Goal: Information Seeking & Learning: Learn about a topic

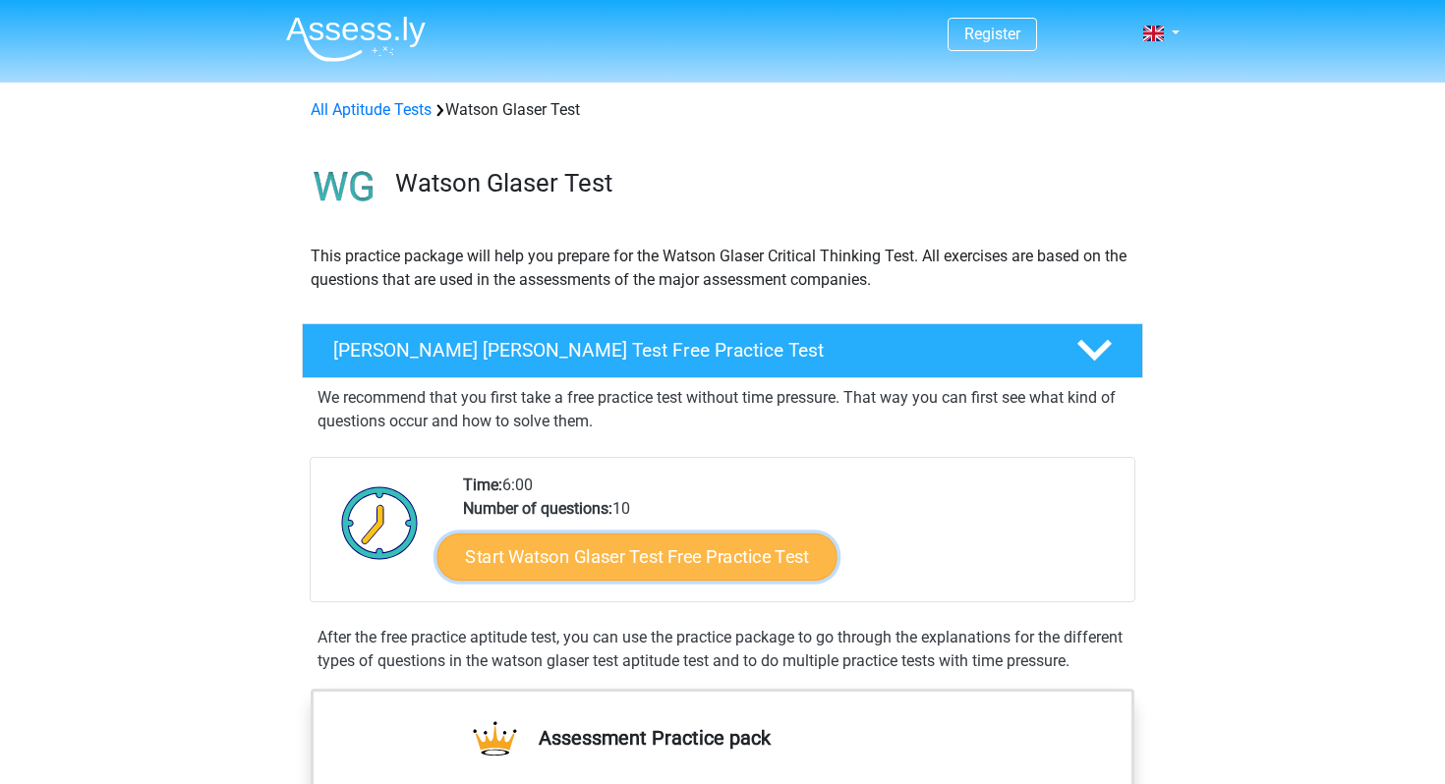
click at [655, 554] on link "Start Watson Glaser Test Free Practice Test" at bounding box center [637, 557] width 400 height 47
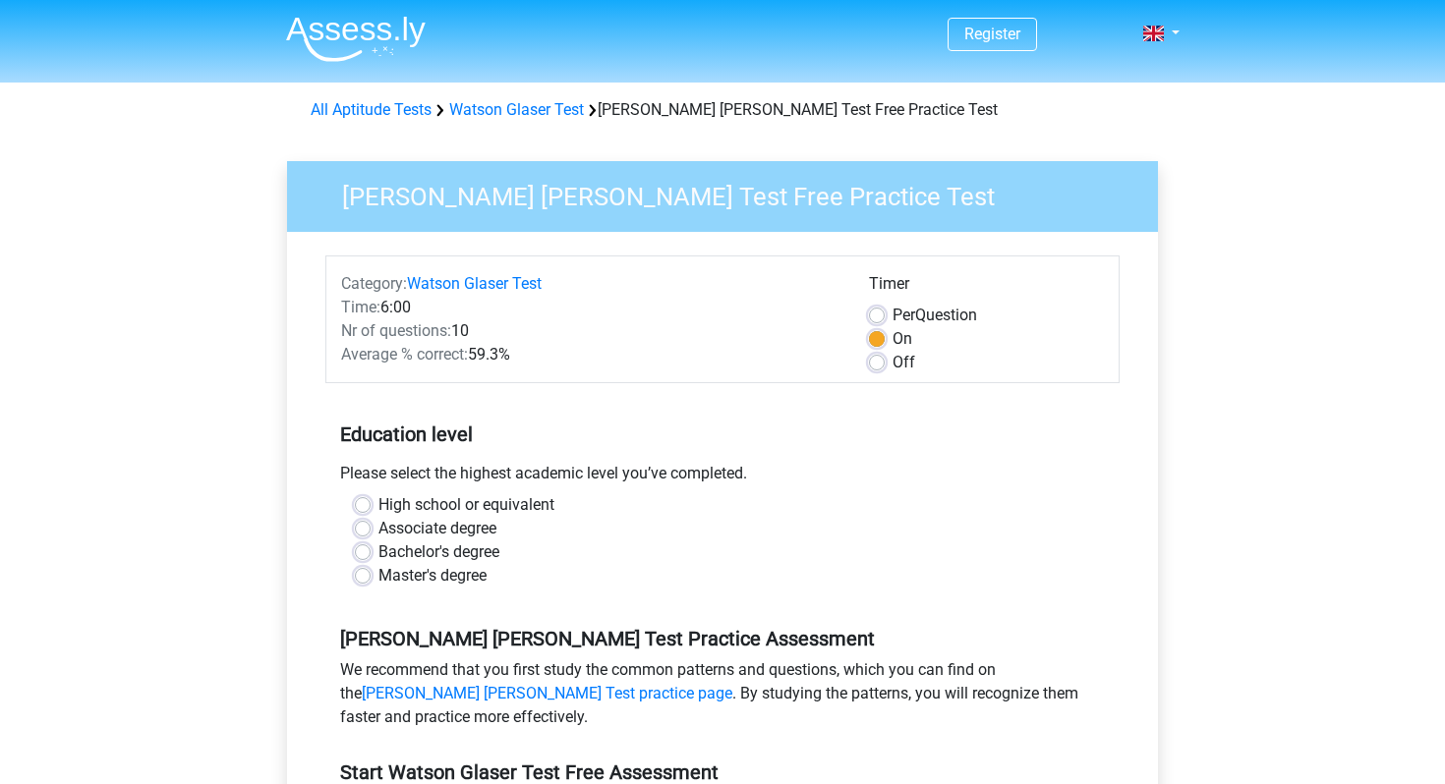
click at [378, 535] on label "Associate degree" at bounding box center [437, 529] width 118 height 24
click at [363, 535] on input "Associate degree" at bounding box center [363, 527] width 16 height 20
radio input "true"
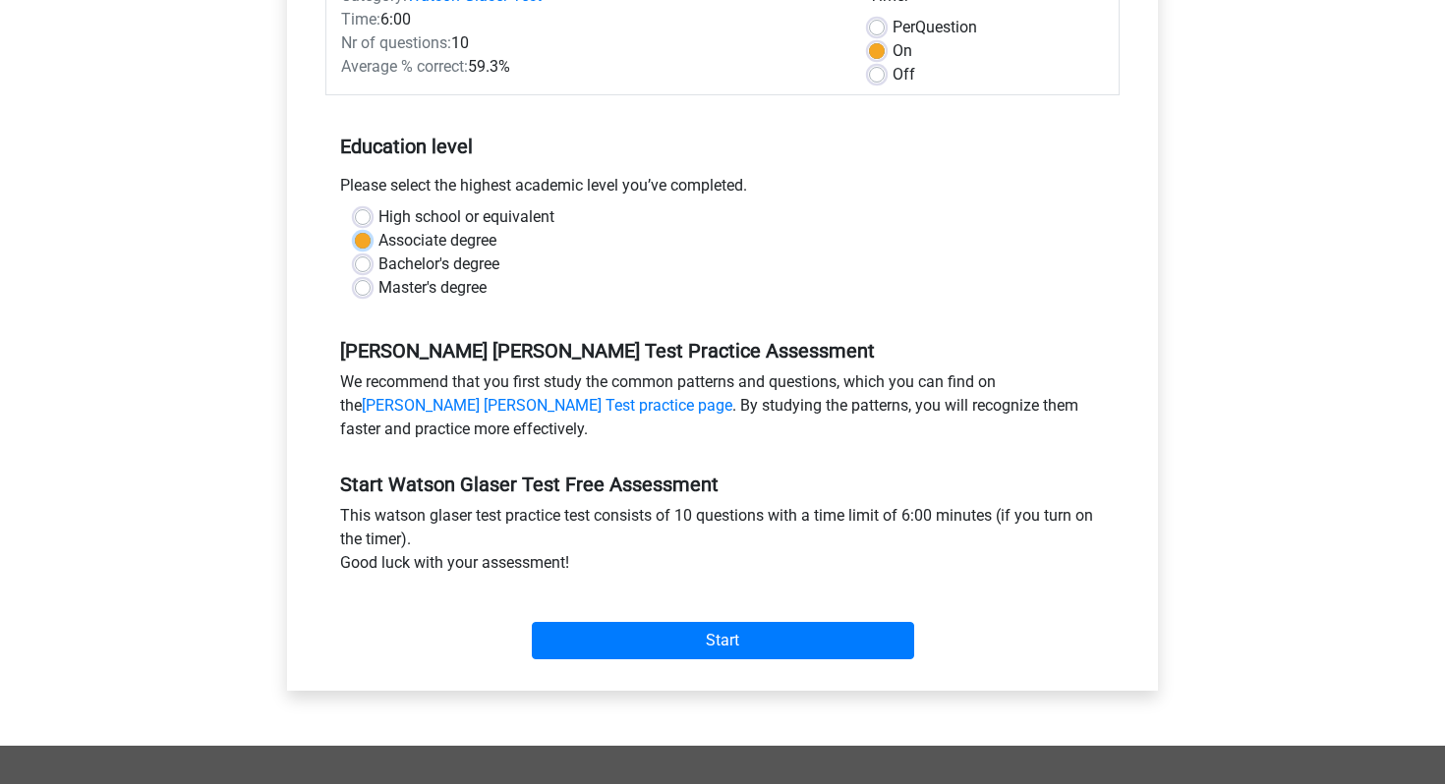
scroll to position [289, 0]
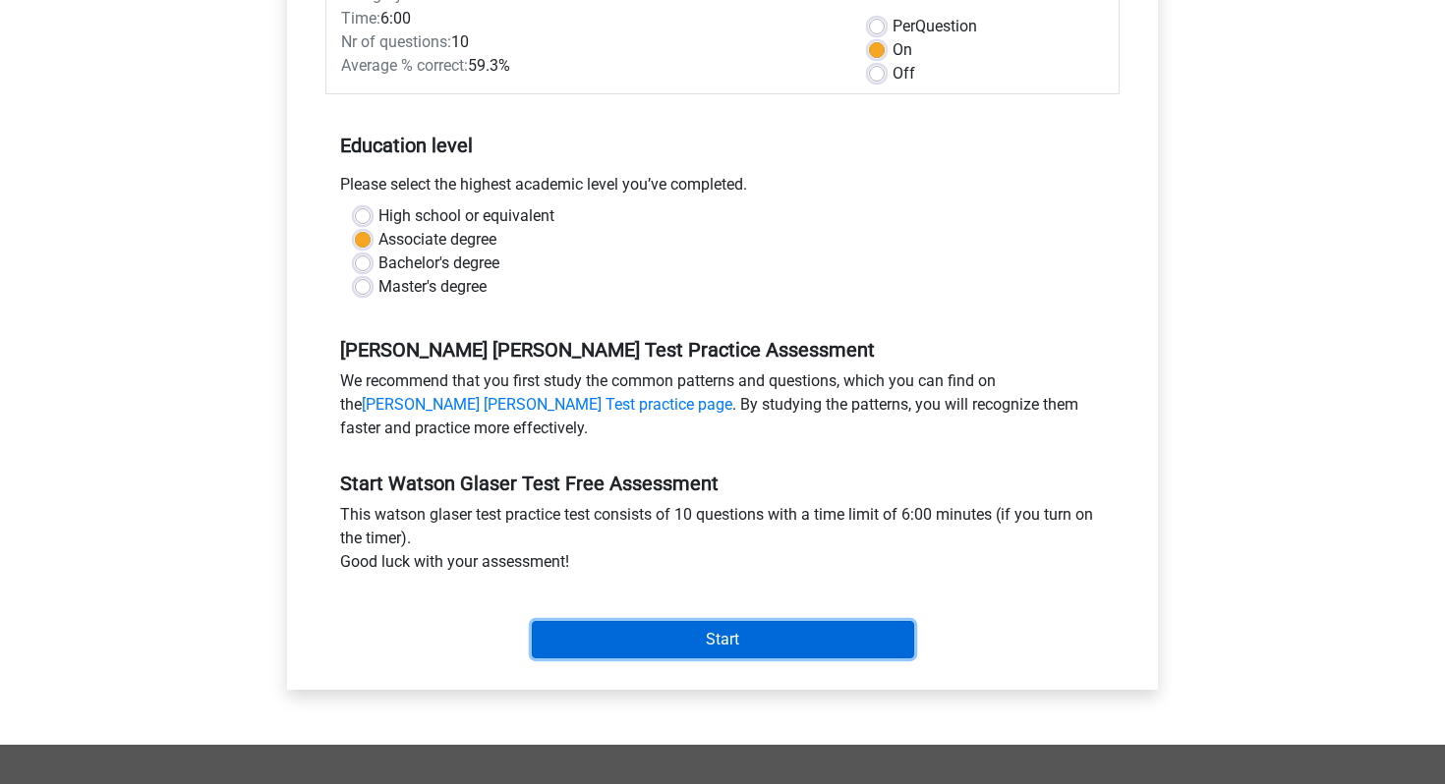
click at [794, 623] on input "Start" at bounding box center [723, 639] width 382 height 37
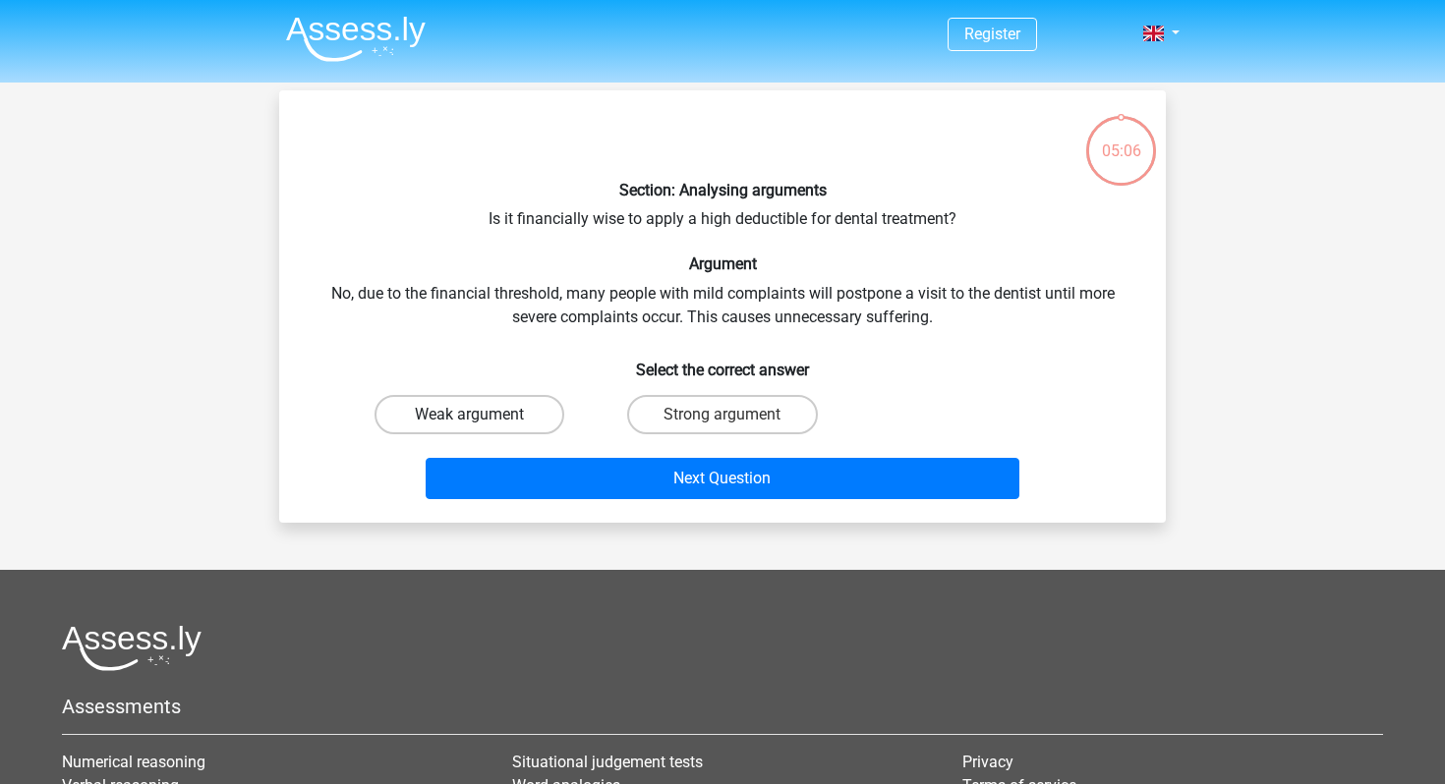
click at [521, 419] on label "Weak argument" at bounding box center [469, 414] width 190 height 39
click at [483, 419] on input "Weak argument" at bounding box center [476, 421] width 13 height 13
radio input "true"
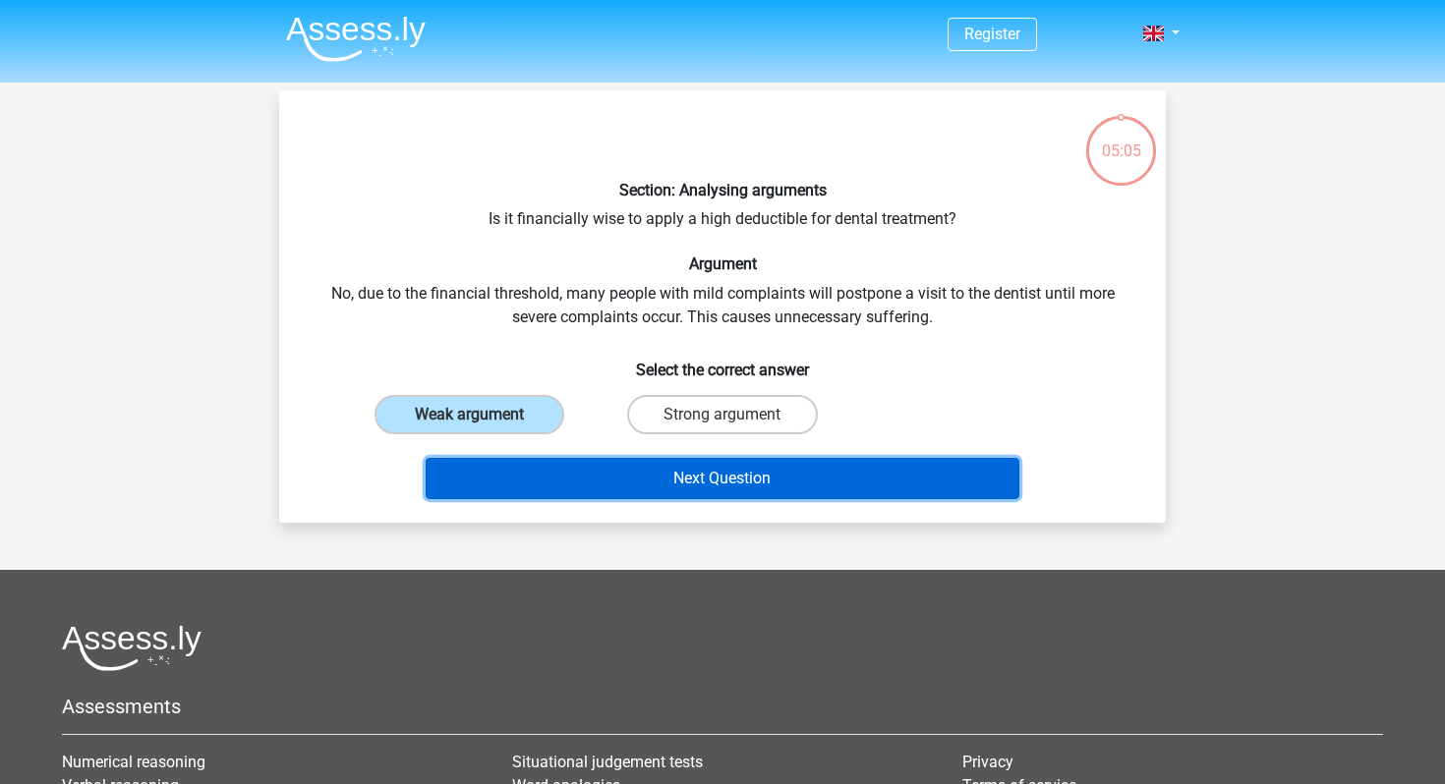
click at [528, 476] on button "Next Question" at bounding box center [723, 478] width 595 height 41
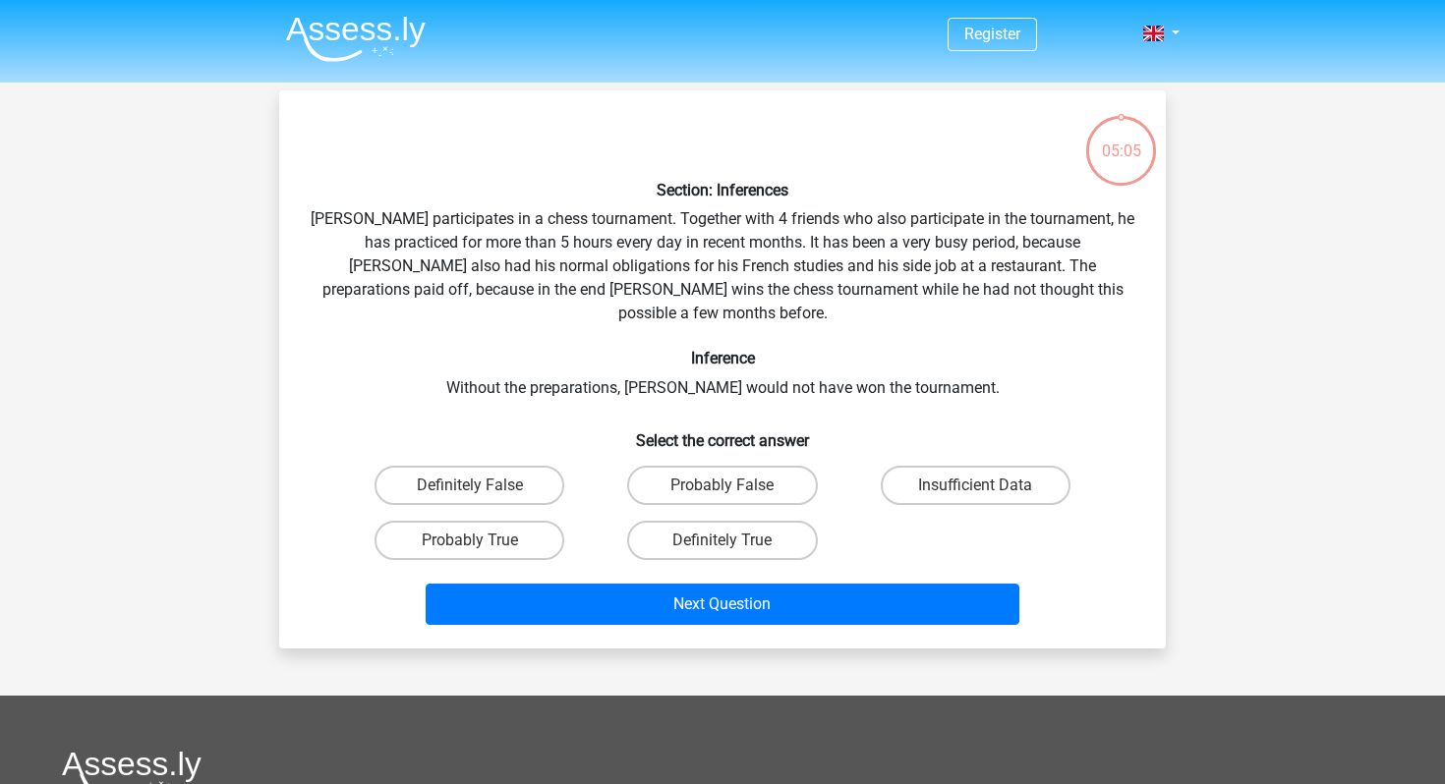
scroll to position [90, 0]
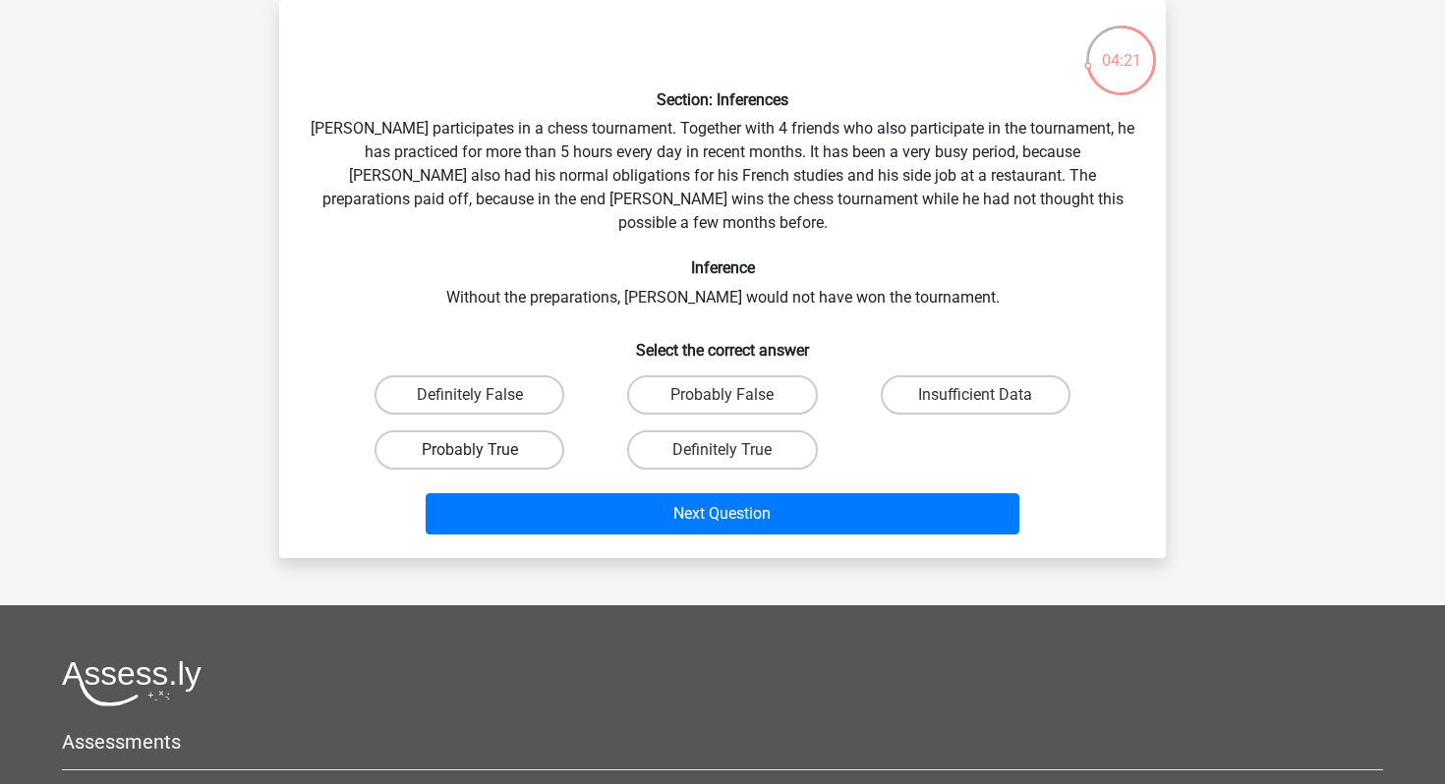
click at [445, 440] on label "Probably True" at bounding box center [469, 449] width 190 height 39
click at [470, 450] on input "Probably True" at bounding box center [476, 456] width 13 height 13
radio input "true"
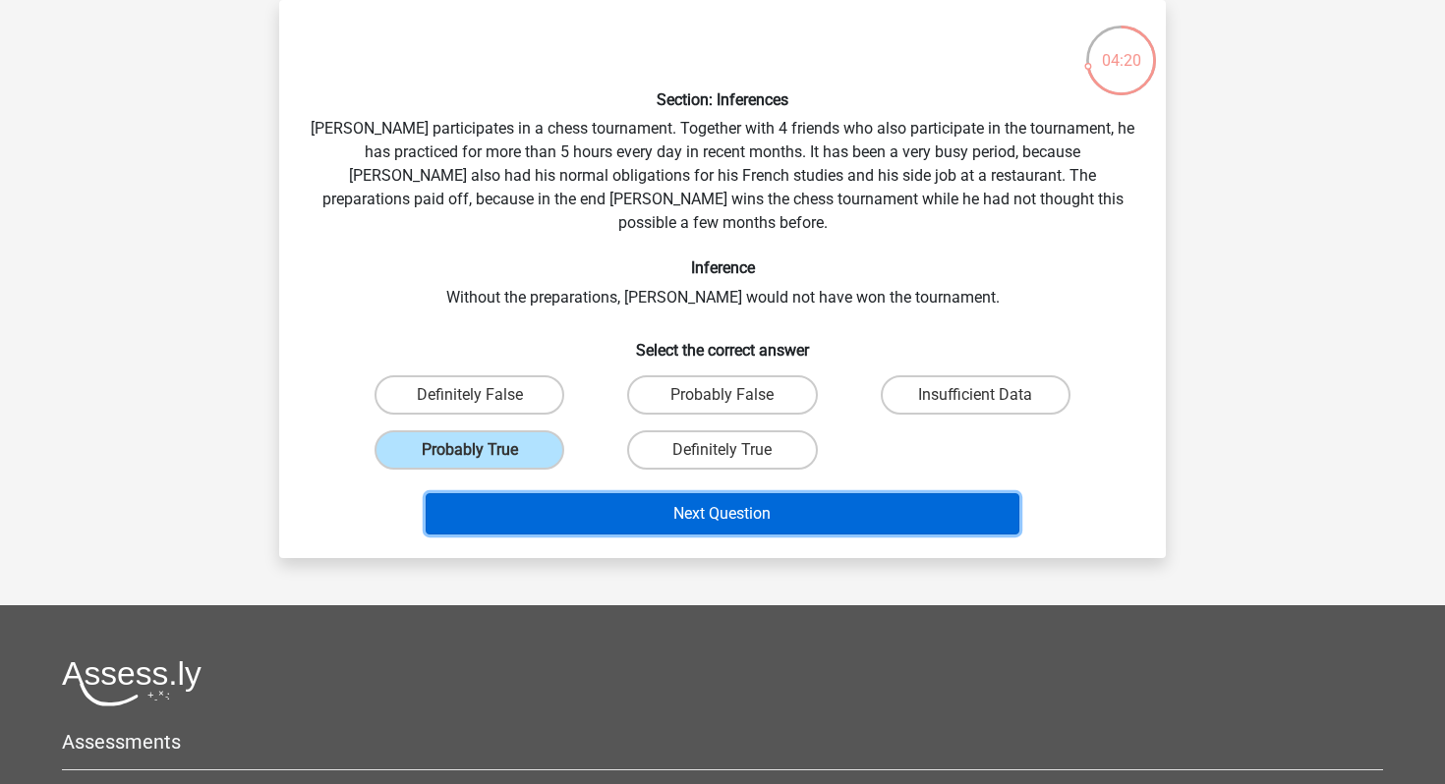
click at [530, 493] on button "Next Question" at bounding box center [723, 513] width 595 height 41
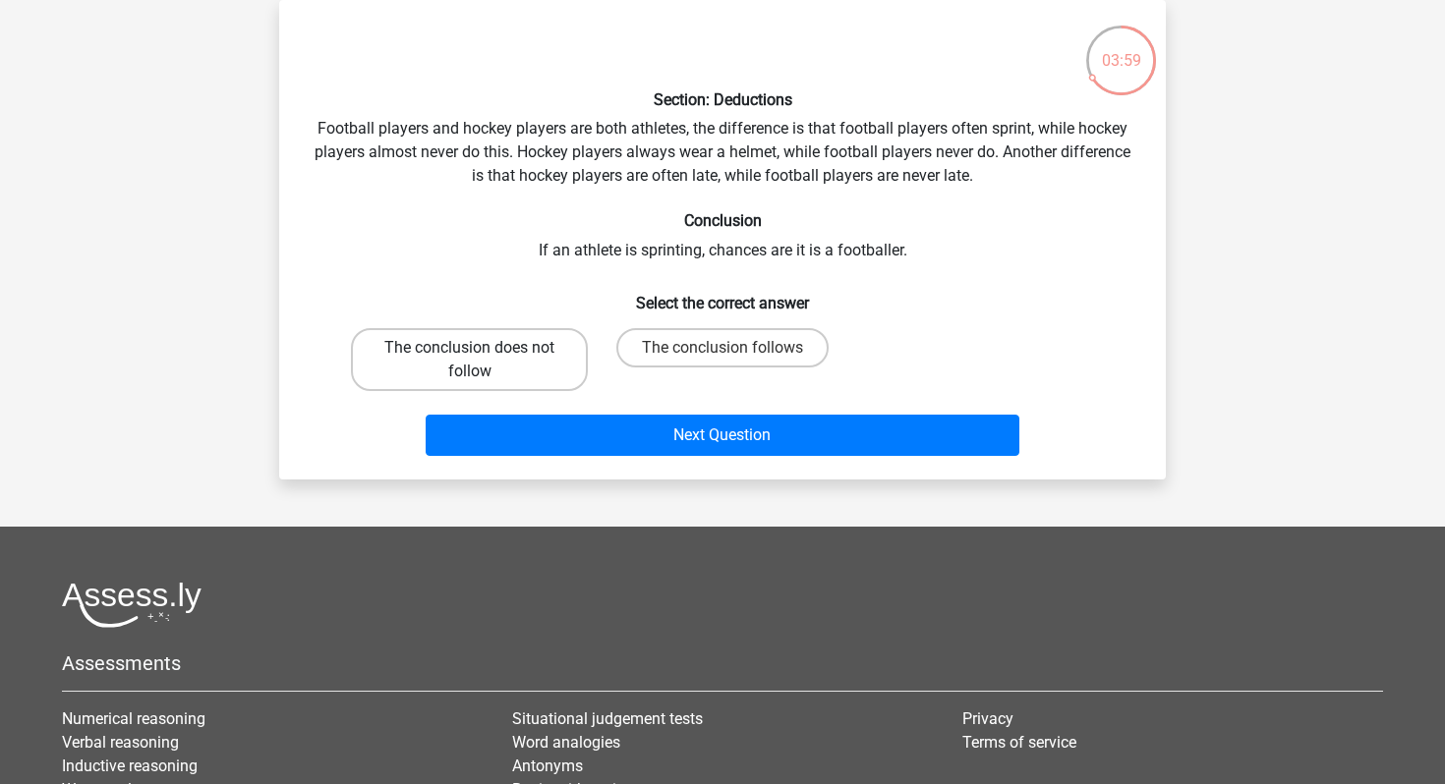
click at [461, 362] on label "The conclusion does not follow" at bounding box center [469, 359] width 237 height 63
click at [470, 361] on input "The conclusion does not follow" at bounding box center [476, 354] width 13 height 13
radio input "true"
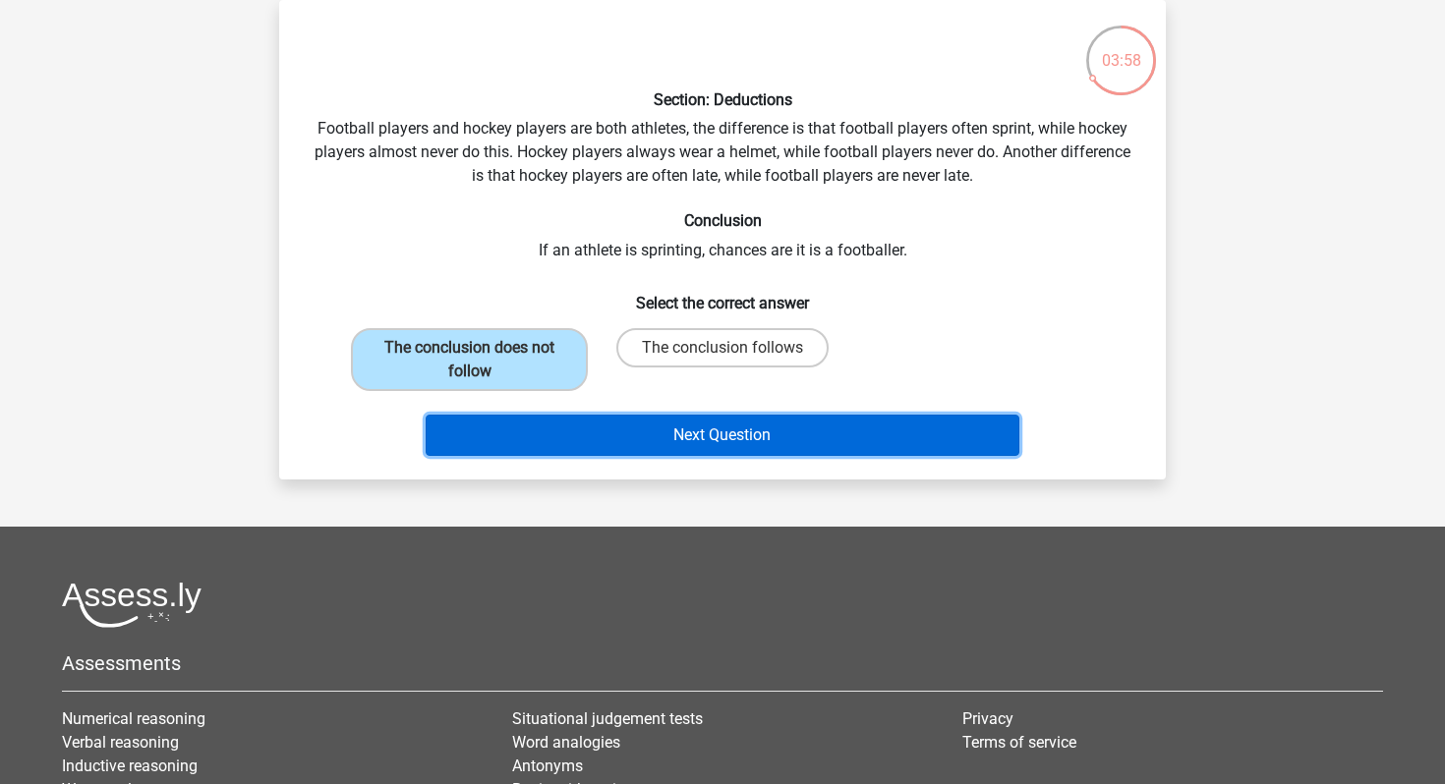
click at [725, 430] on button "Next Question" at bounding box center [723, 435] width 595 height 41
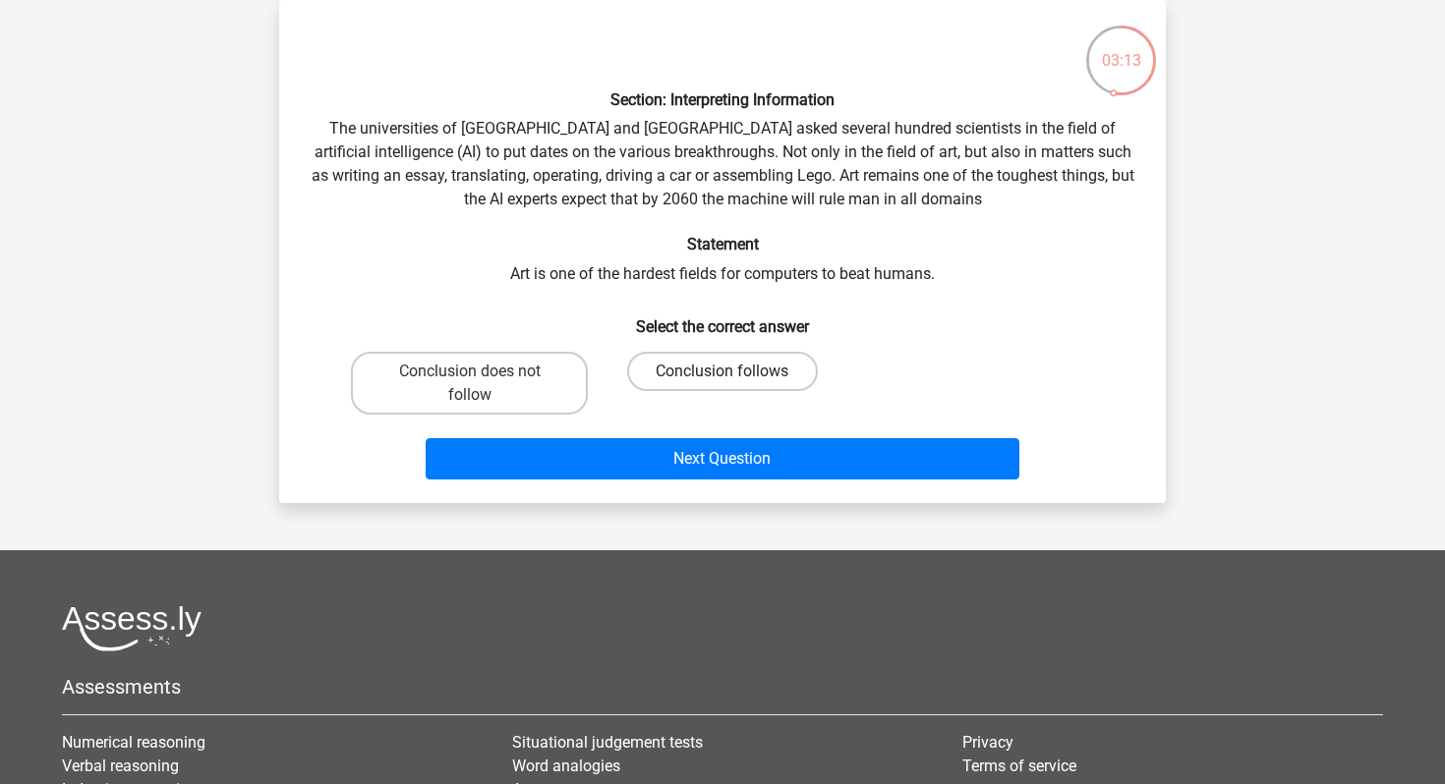
click at [757, 373] on label "Conclusion follows" at bounding box center [722, 371] width 190 height 39
click at [735, 373] on input "Conclusion follows" at bounding box center [728, 378] width 13 height 13
radio input "true"
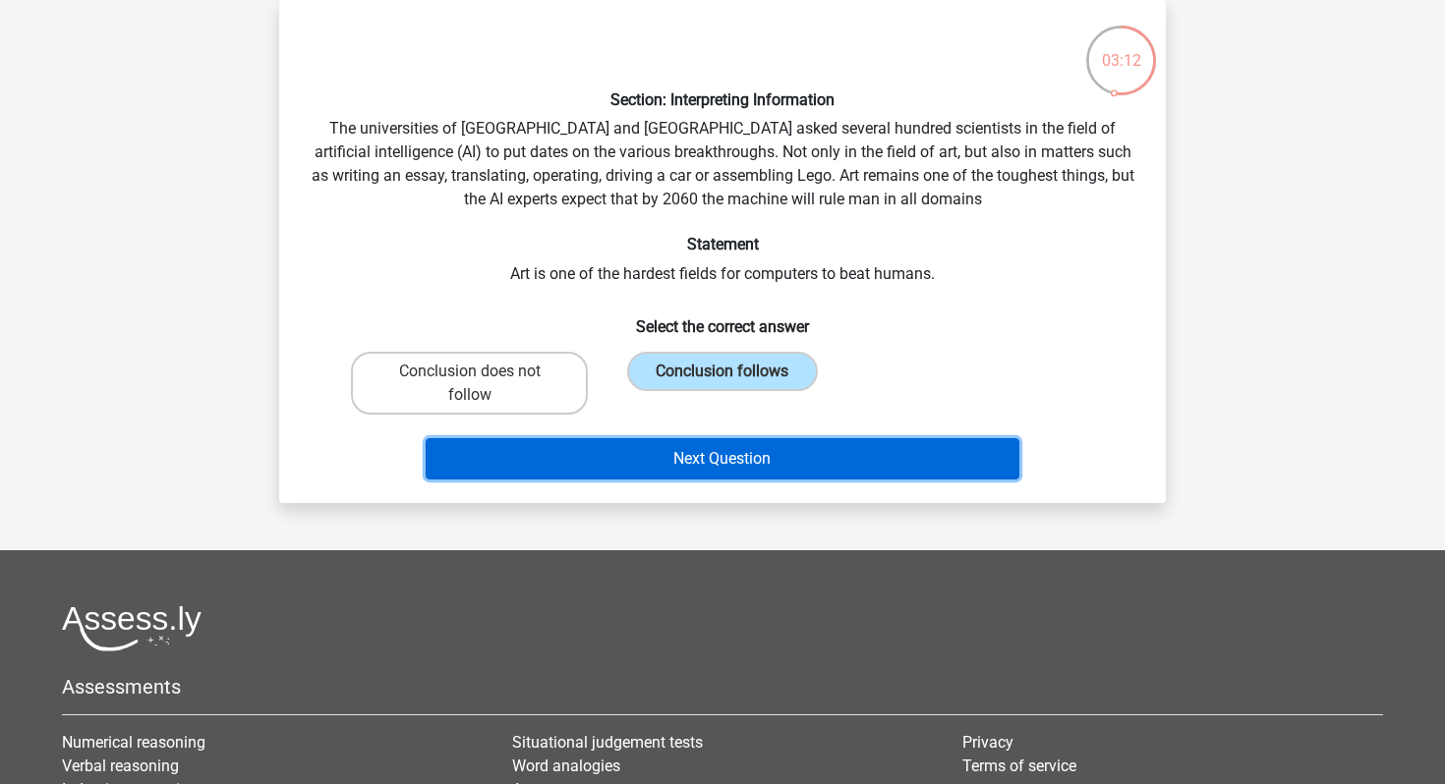
click at [728, 454] on button "Next Question" at bounding box center [723, 458] width 595 height 41
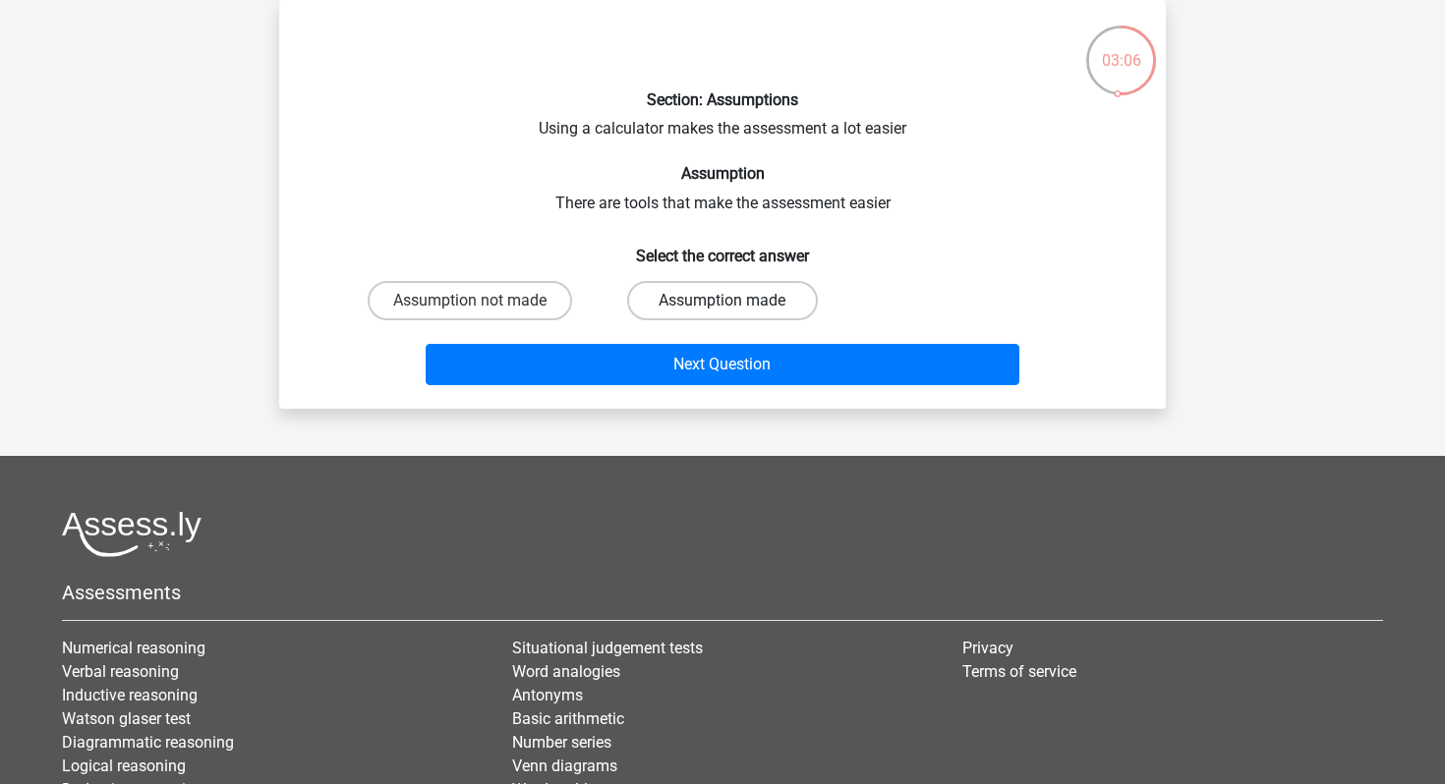
click at [673, 292] on label "Assumption made" at bounding box center [722, 300] width 190 height 39
click at [722, 301] on input "Assumption made" at bounding box center [728, 307] width 13 height 13
radio input "true"
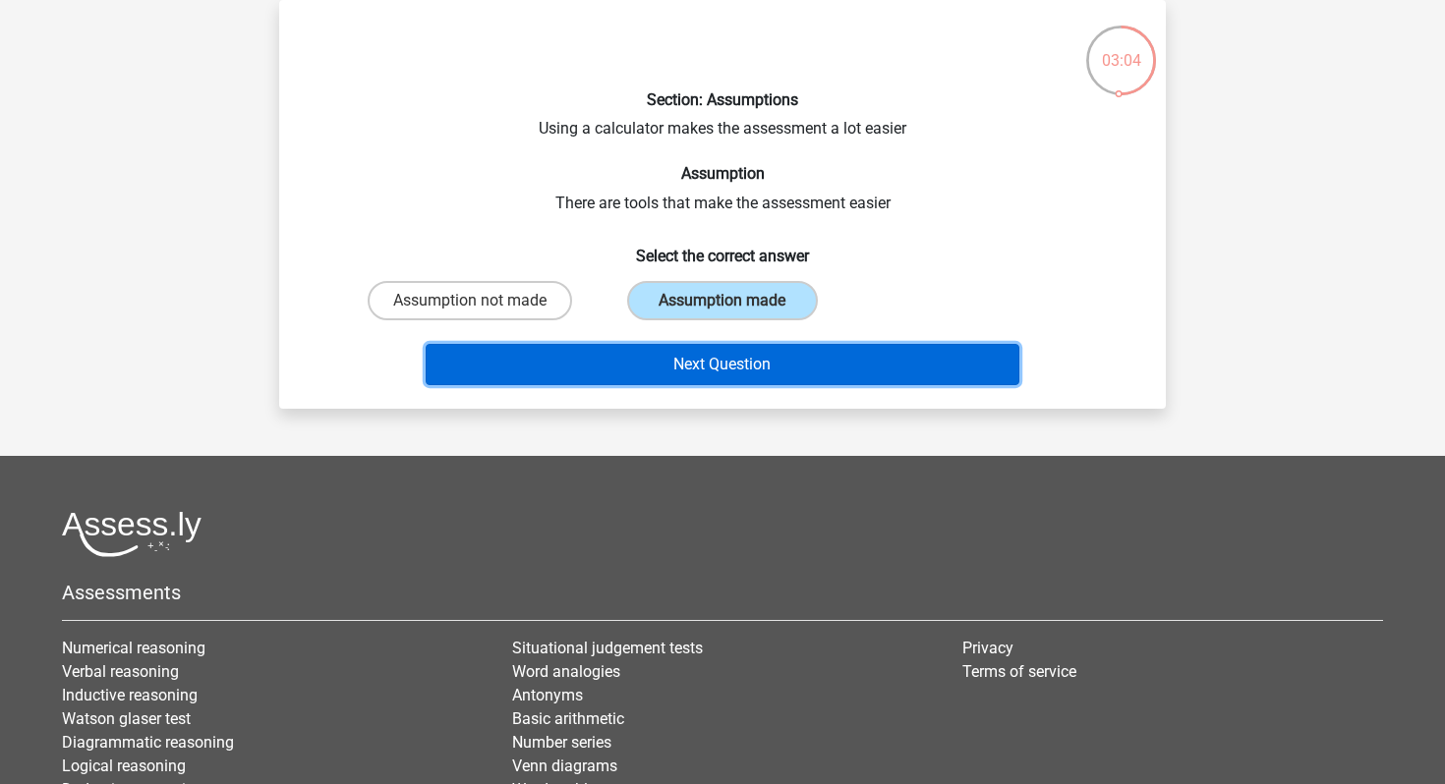
click at [723, 356] on button "Next Question" at bounding box center [723, 364] width 595 height 41
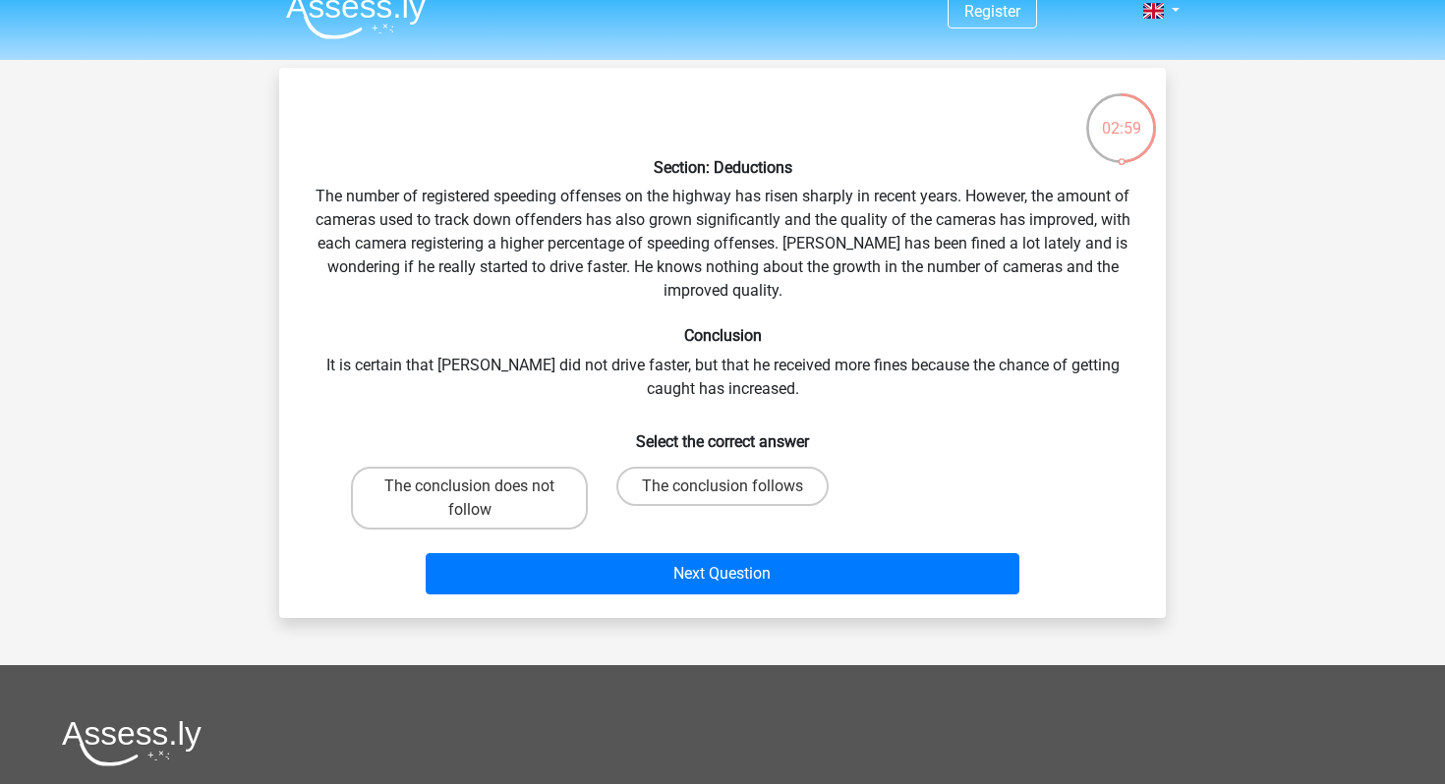
scroll to position [29, 0]
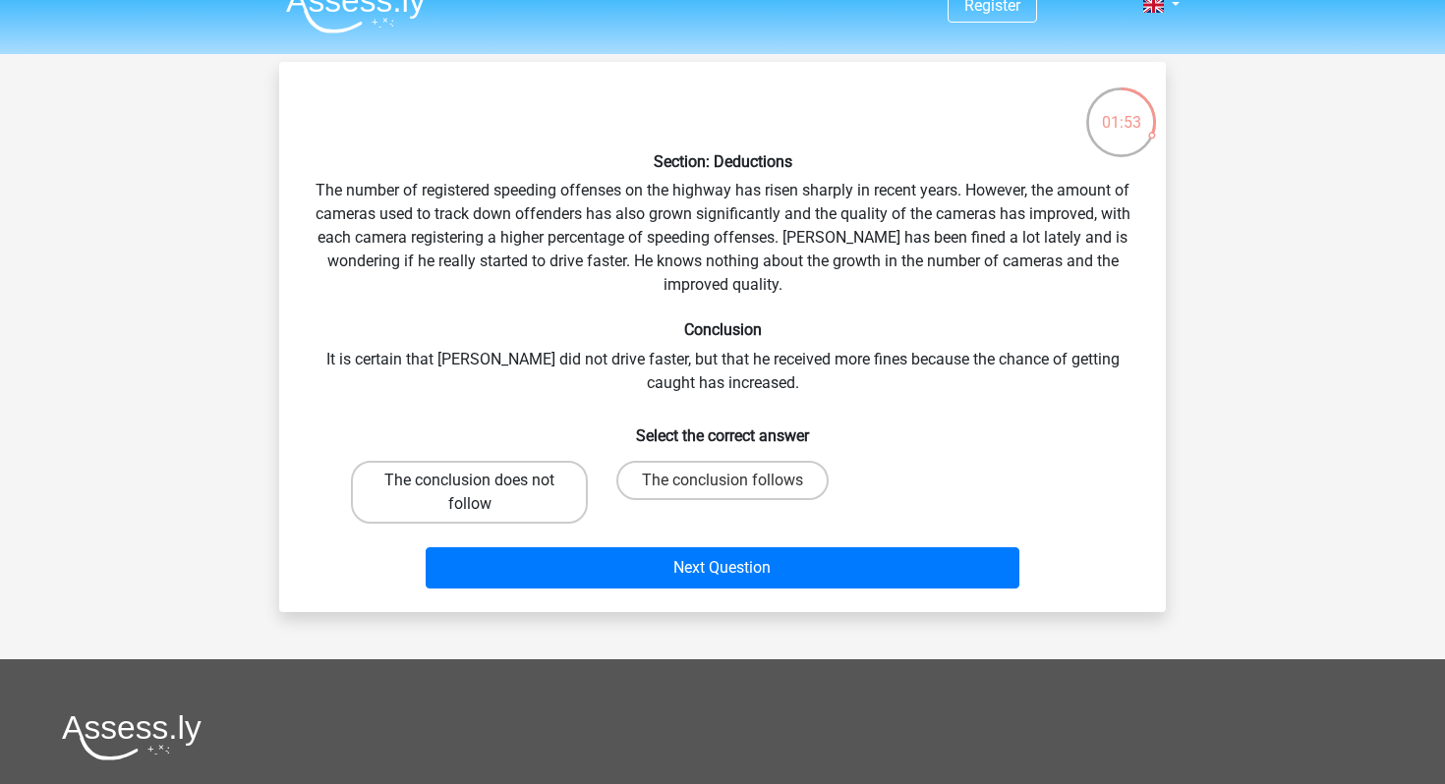
click at [403, 497] on label "The conclusion does not follow" at bounding box center [469, 492] width 237 height 63
click at [470, 493] on input "The conclusion does not follow" at bounding box center [476, 487] width 13 height 13
radio input "true"
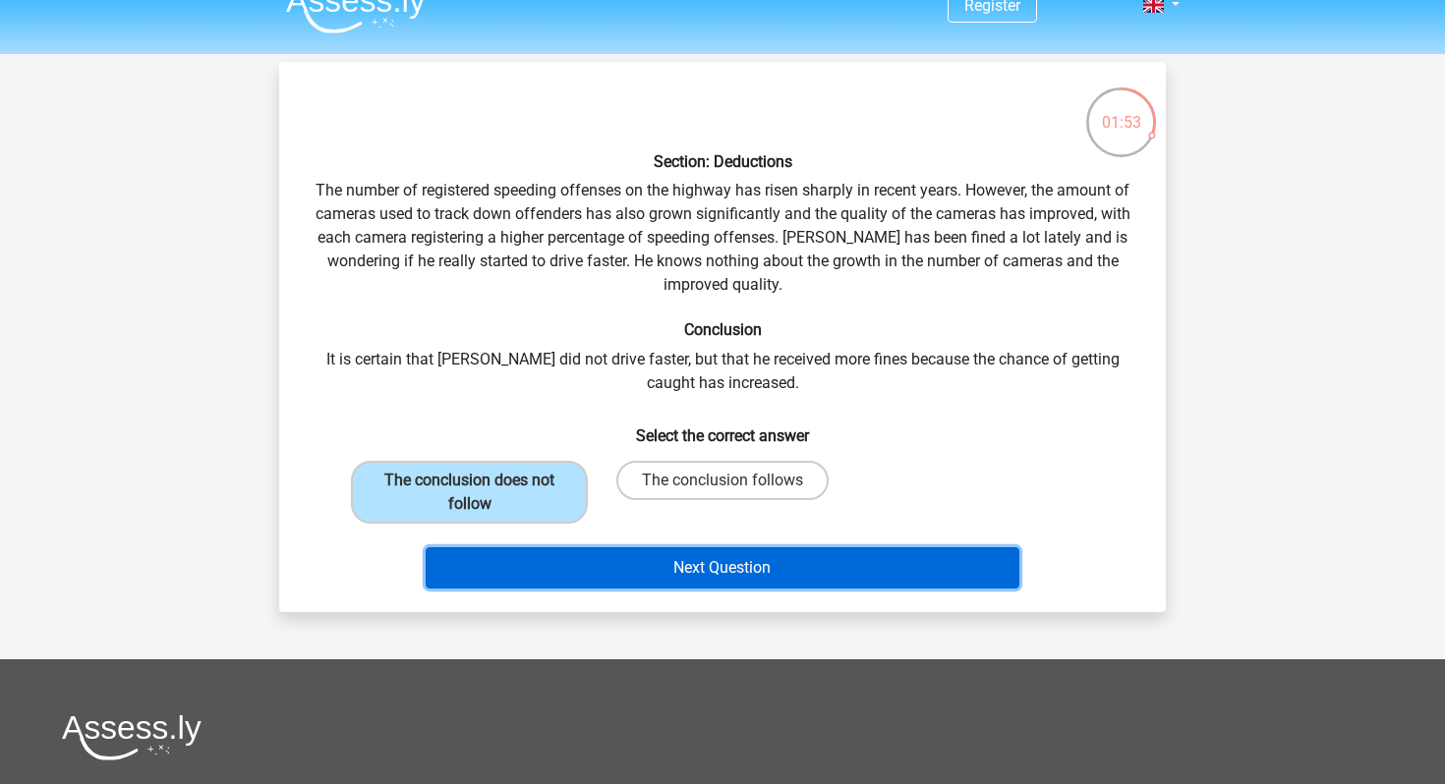
click at [692, 566] on button "Next Question" at bounding box center [723, 567] width 595 height 41
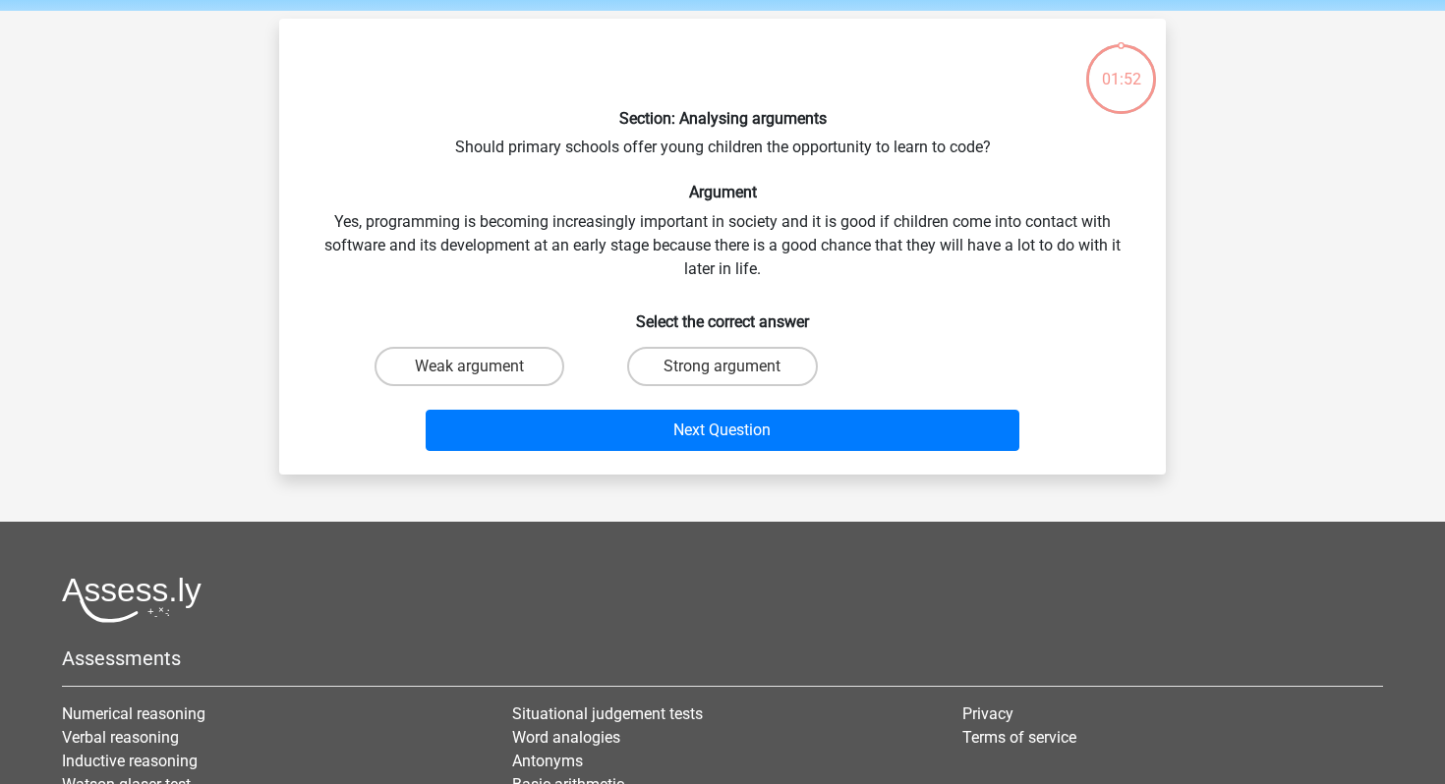
scroll to position [90, 0]
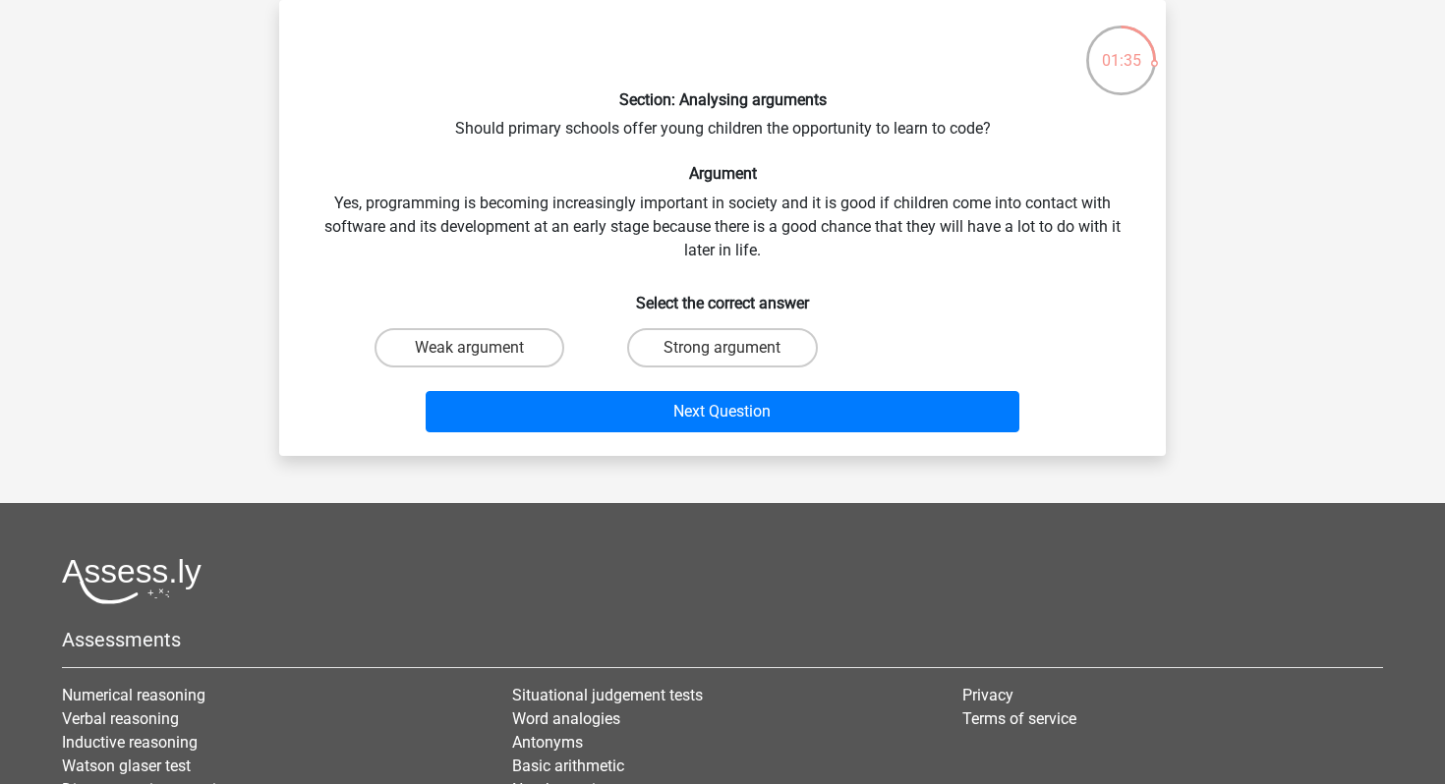
click at [722, 351] on input "Strong argument" at bounding box center [728, 354] width 13 height 13
radio input "true"
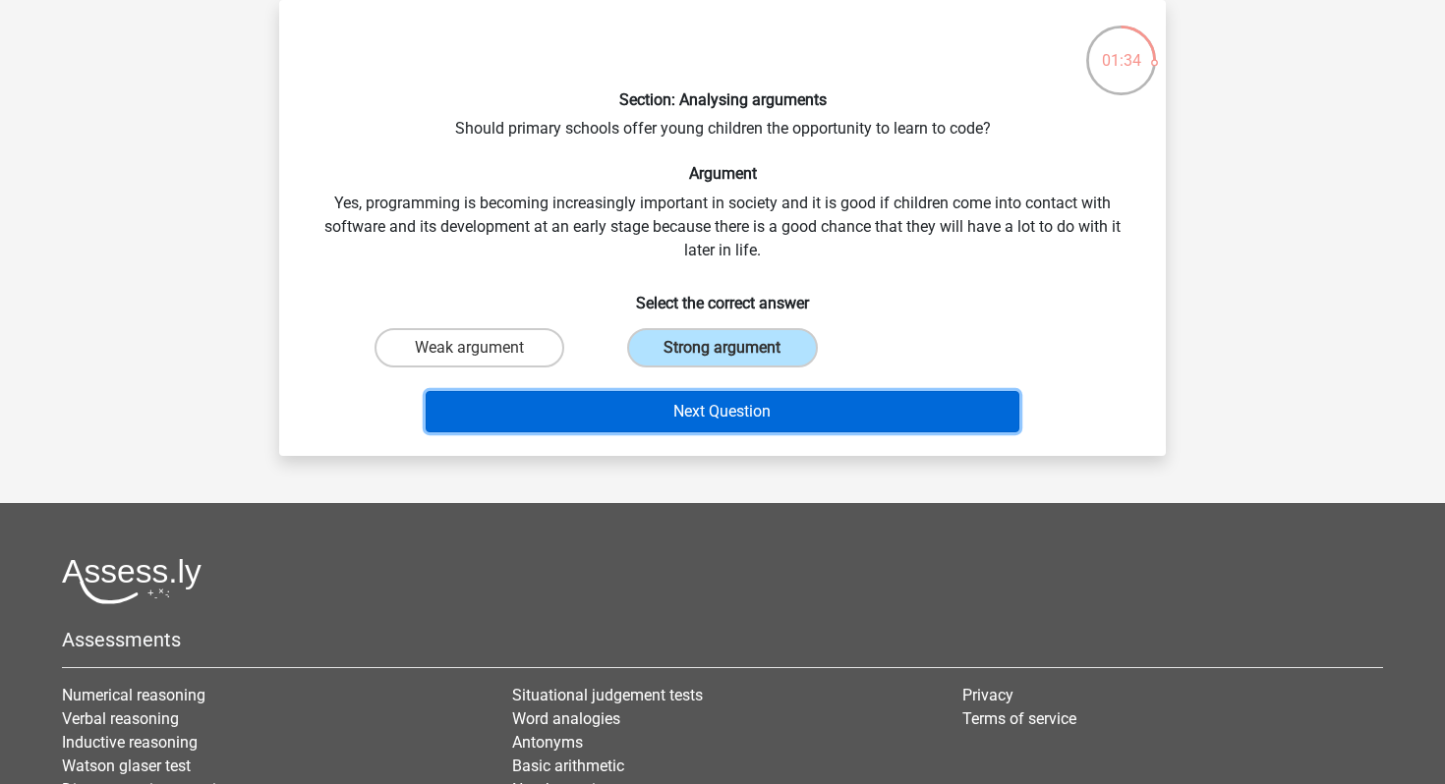
click at [725, 420] on button "Next Question" at bounding box center [723, 411] width 595 height 41
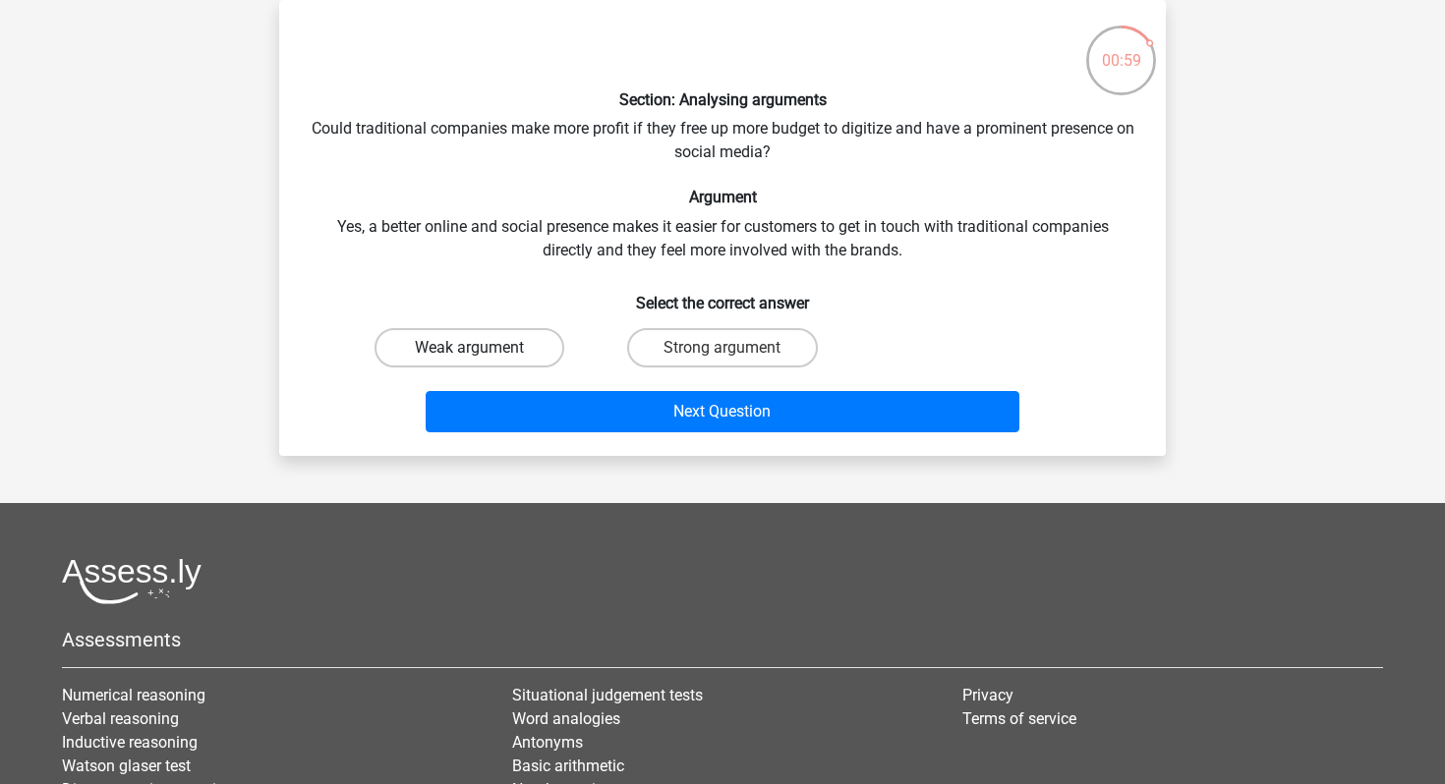
click at [502, 361] on label "Weak argument" at bounding box center [469, 347] width 190 height 39
click at [483, 361] on input "Weak argument" at bounding box center [476, 354] width 13 height 13
radio input "true"
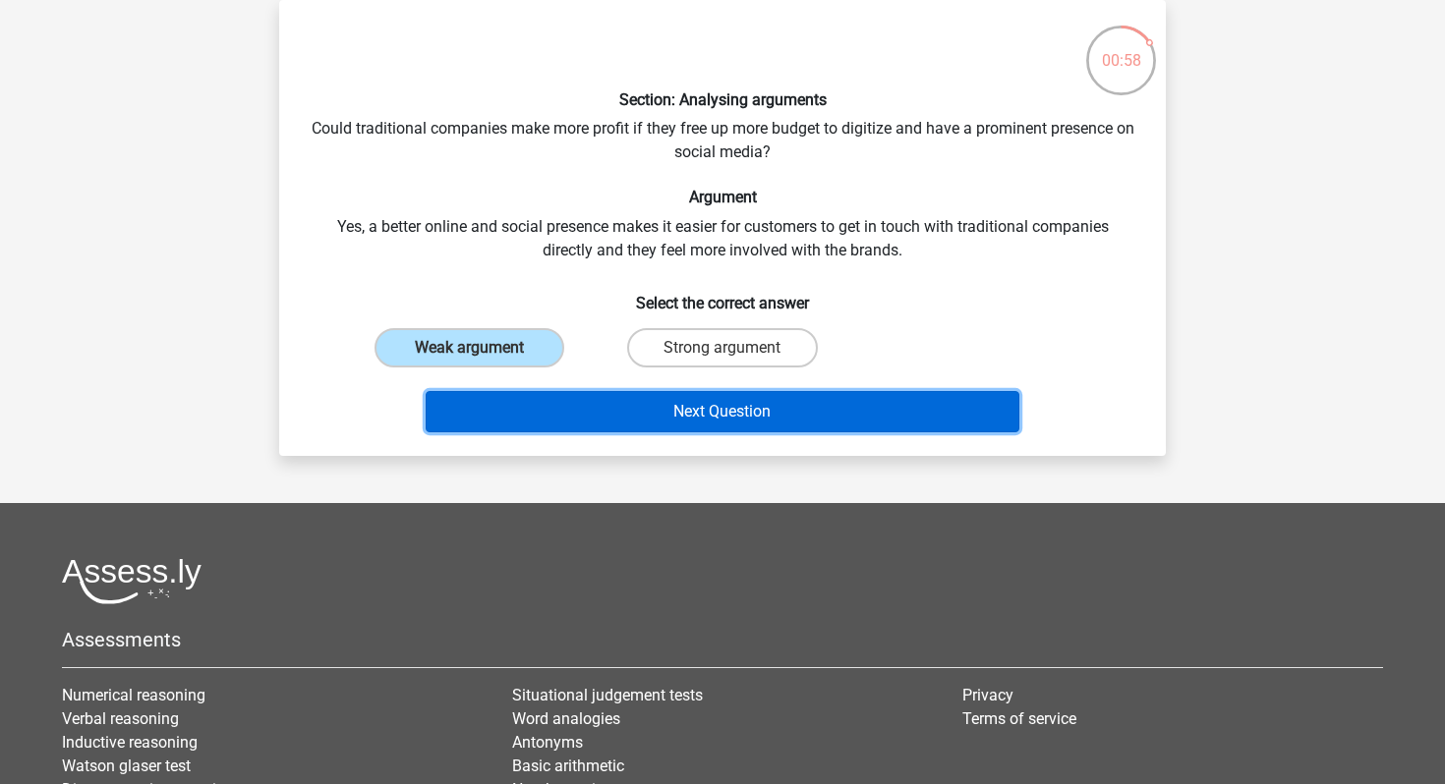
click at [703, 412] on button "Next Question" at bounding box center [723, 411] width 595 height 41
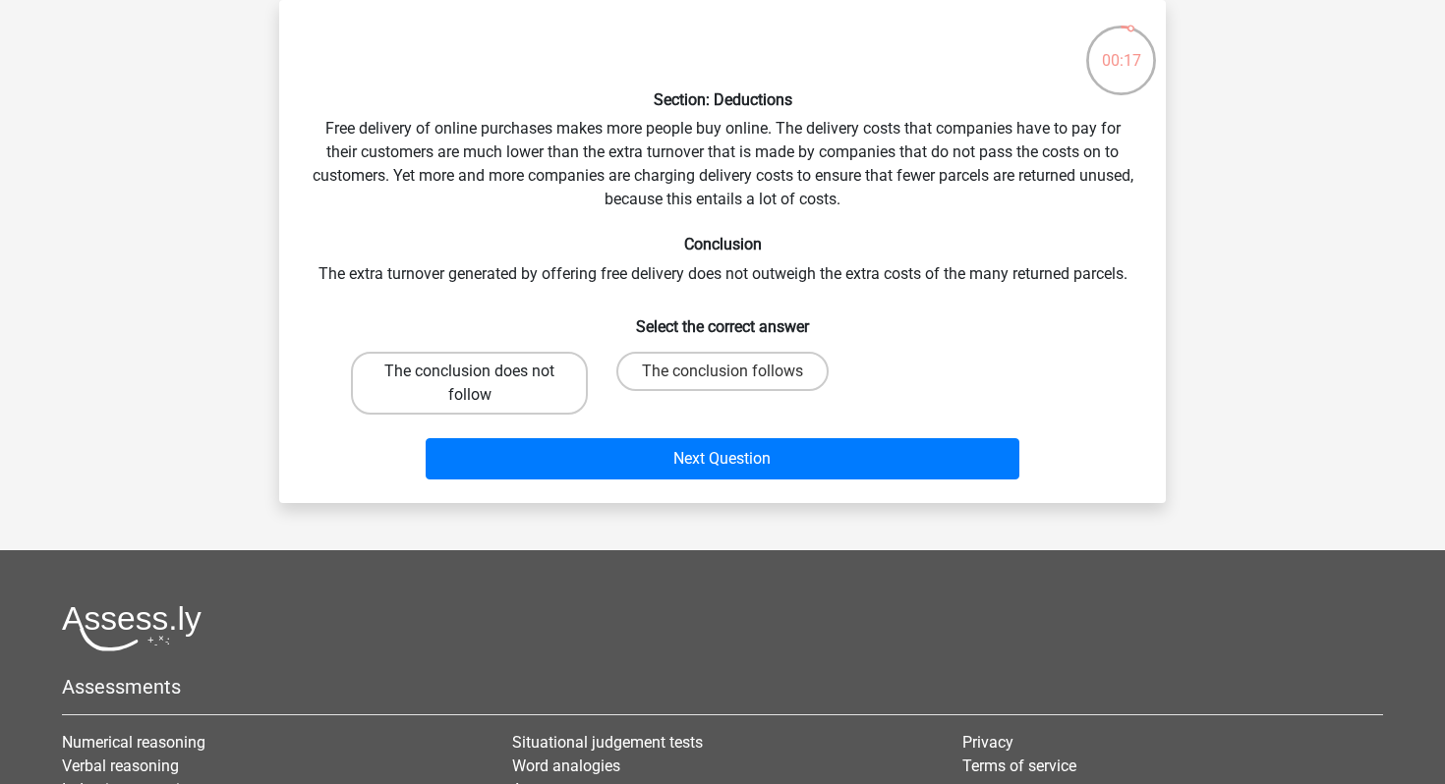
click at [520, 380] on label "The conclusion does not follow" at bounding box center [469, 383] width 237 height 63
click at [483, 380] on input "The conclusion does not follow" at bounding box center [476, 378] width 13 height 13
radio input "true"
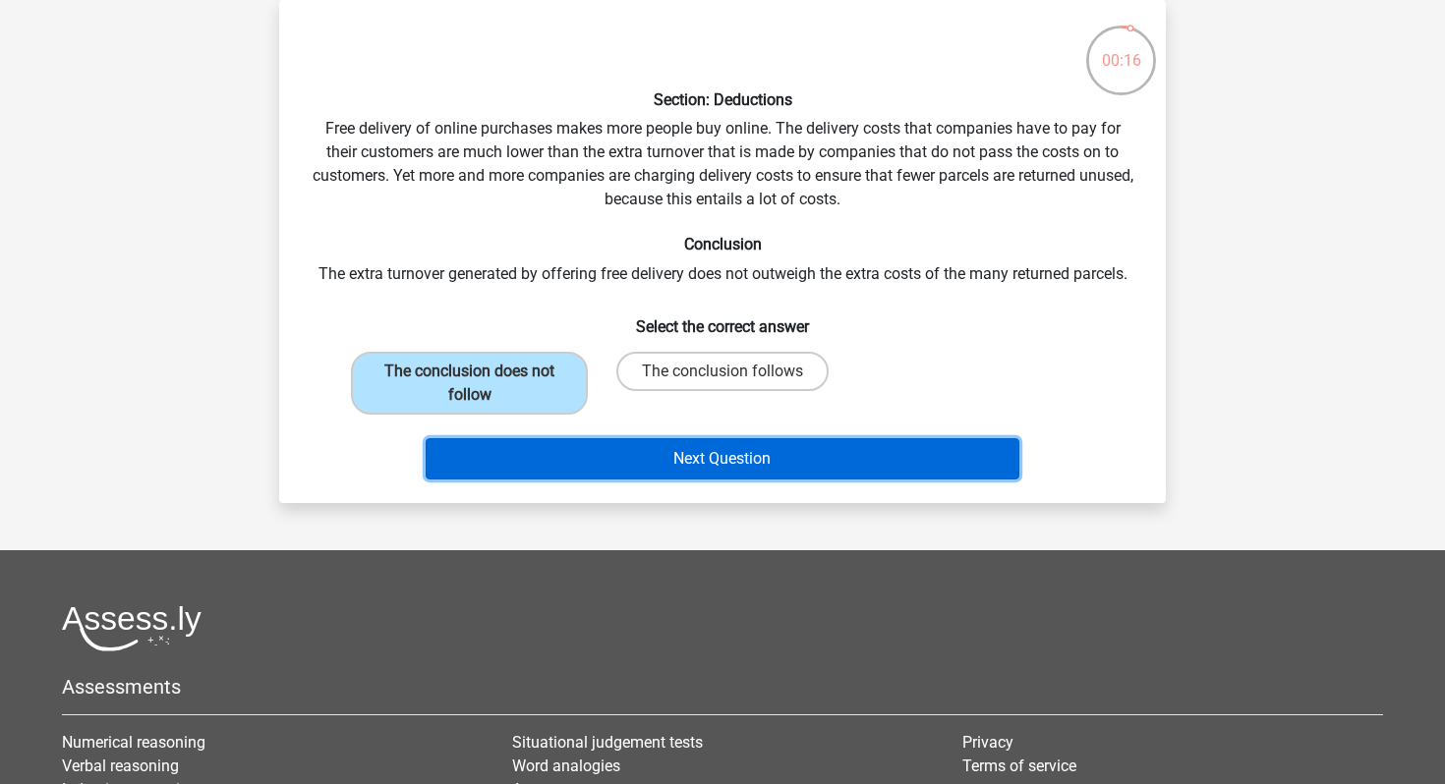
click at [698, 454] on button "Next Question" at bounding box center [723, 458] width 595 height 41
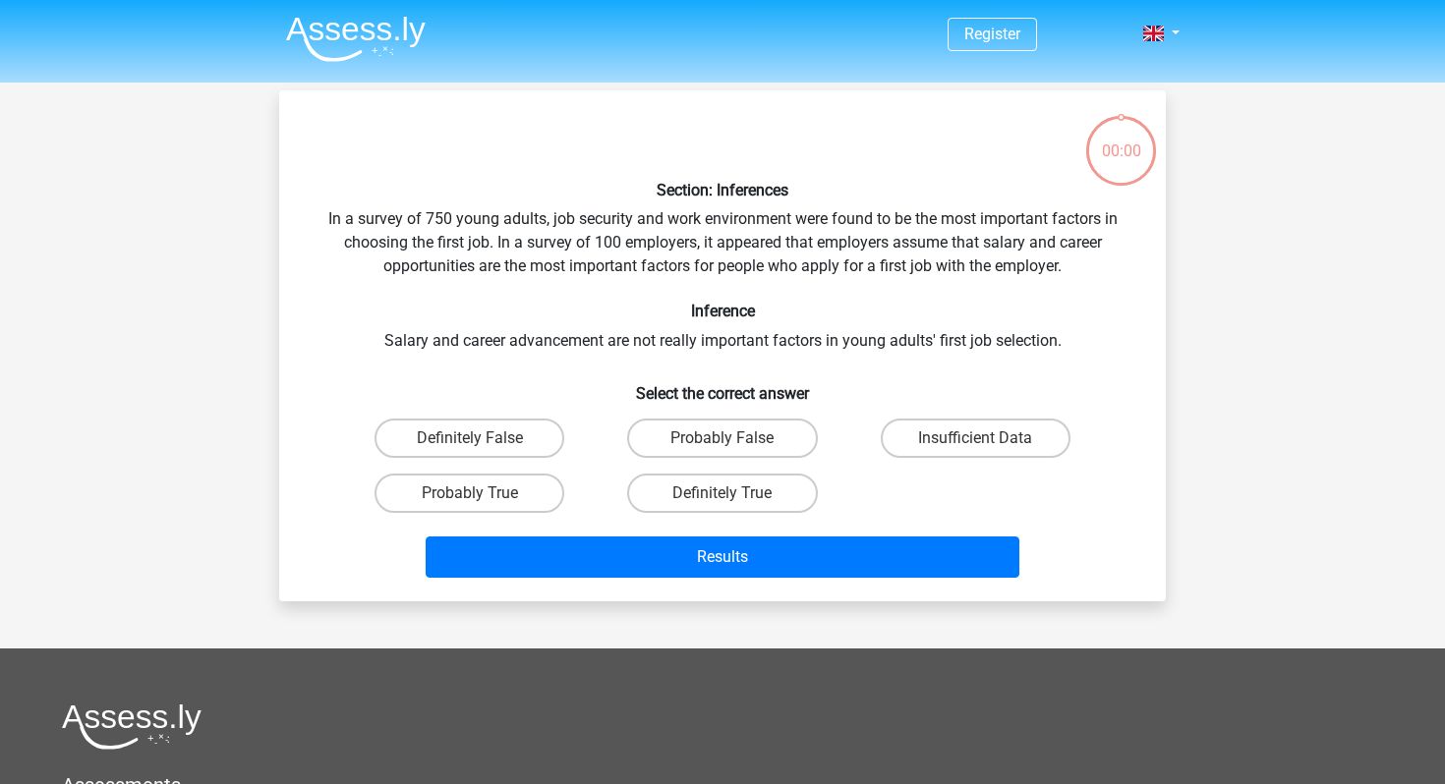
scroll to position [90, 0]
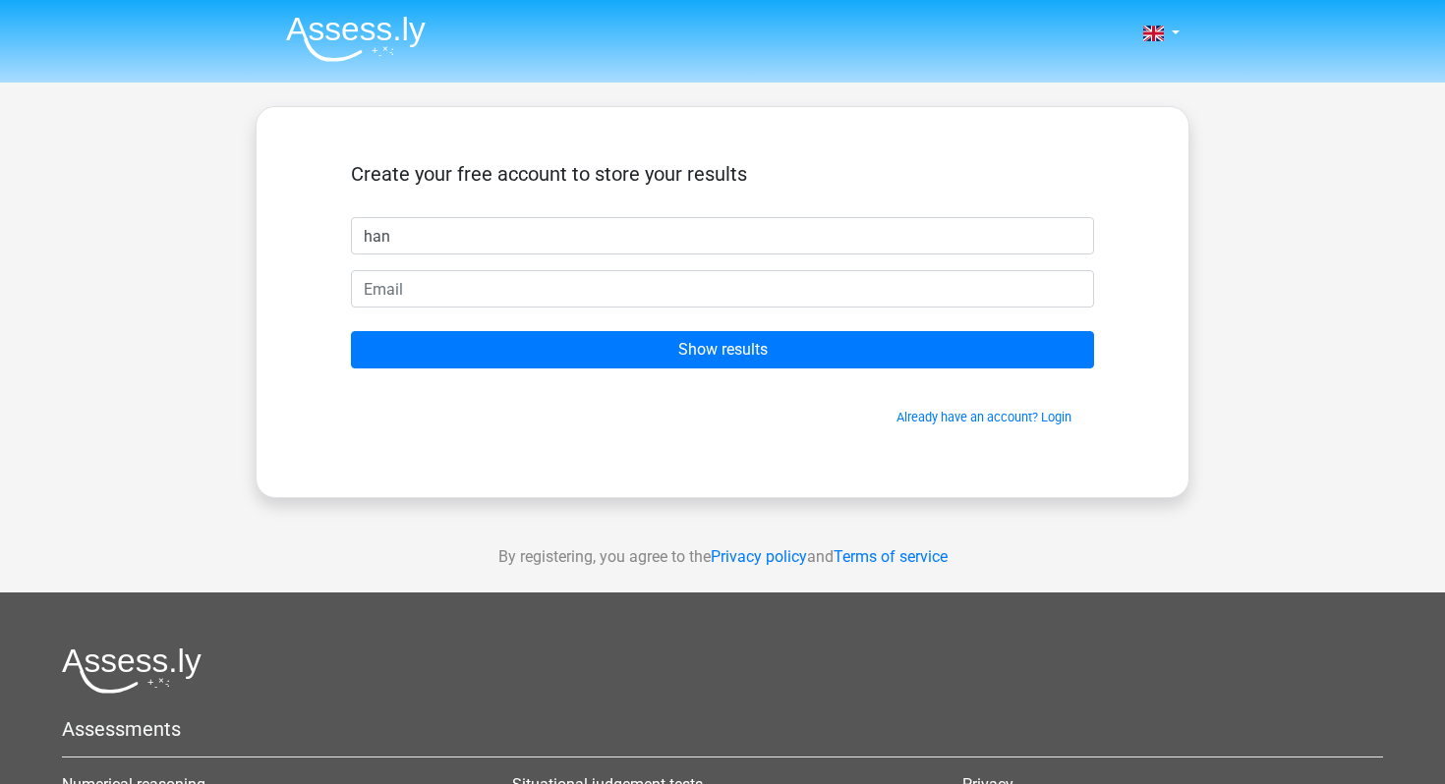
type input "han"
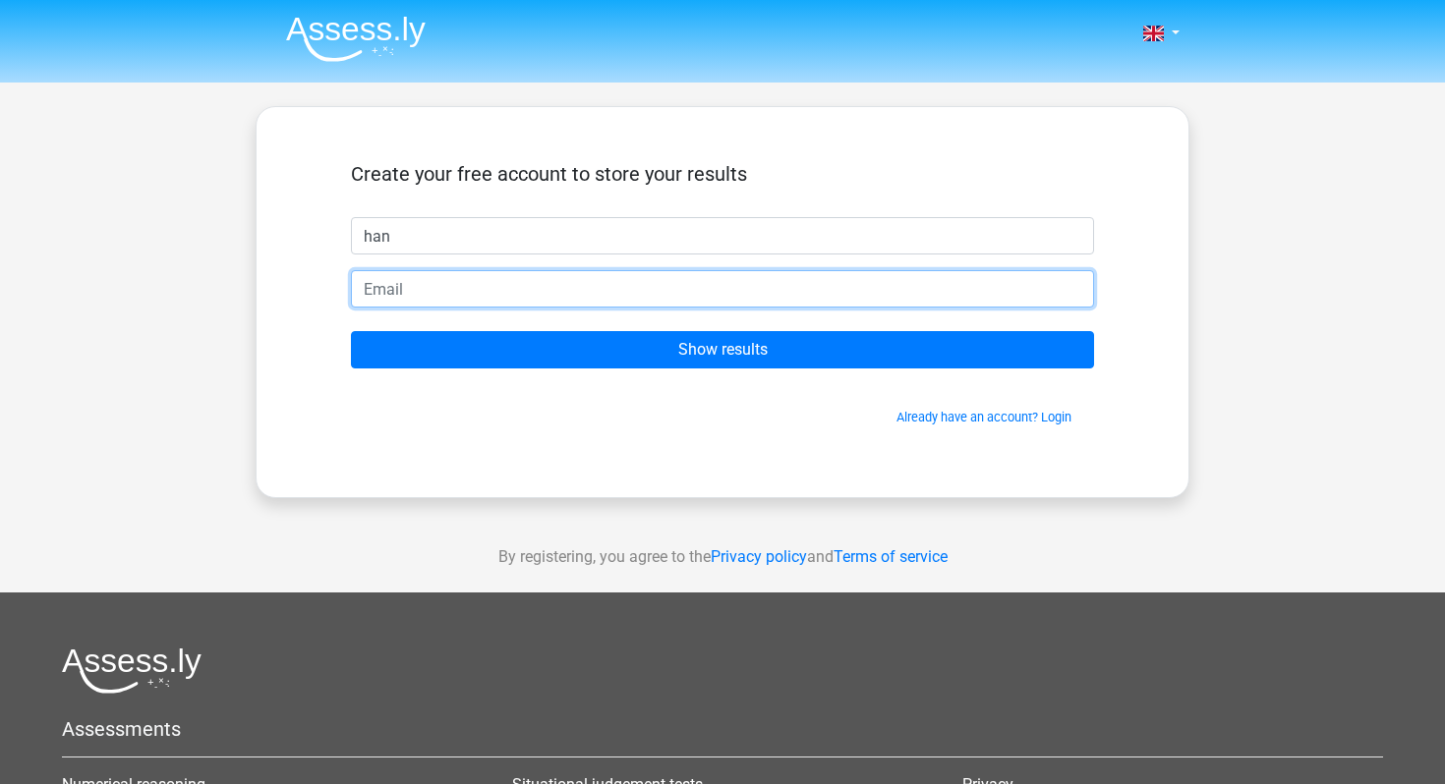
click at [519, 293] on input "email" at bounding box center [722, 288] width 743 height 37
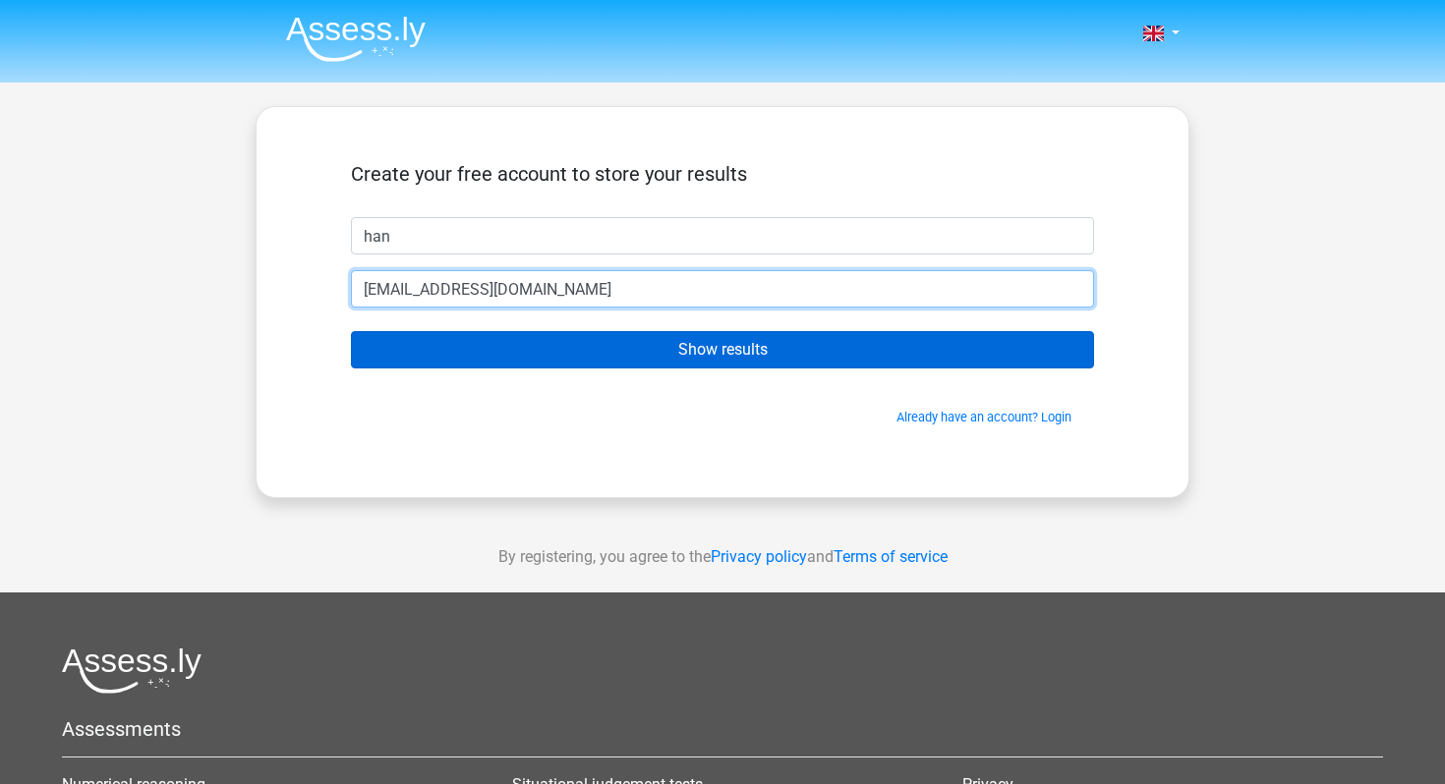
type input "[EMAIL_ADDRESS][DOMAIN_NAME]"
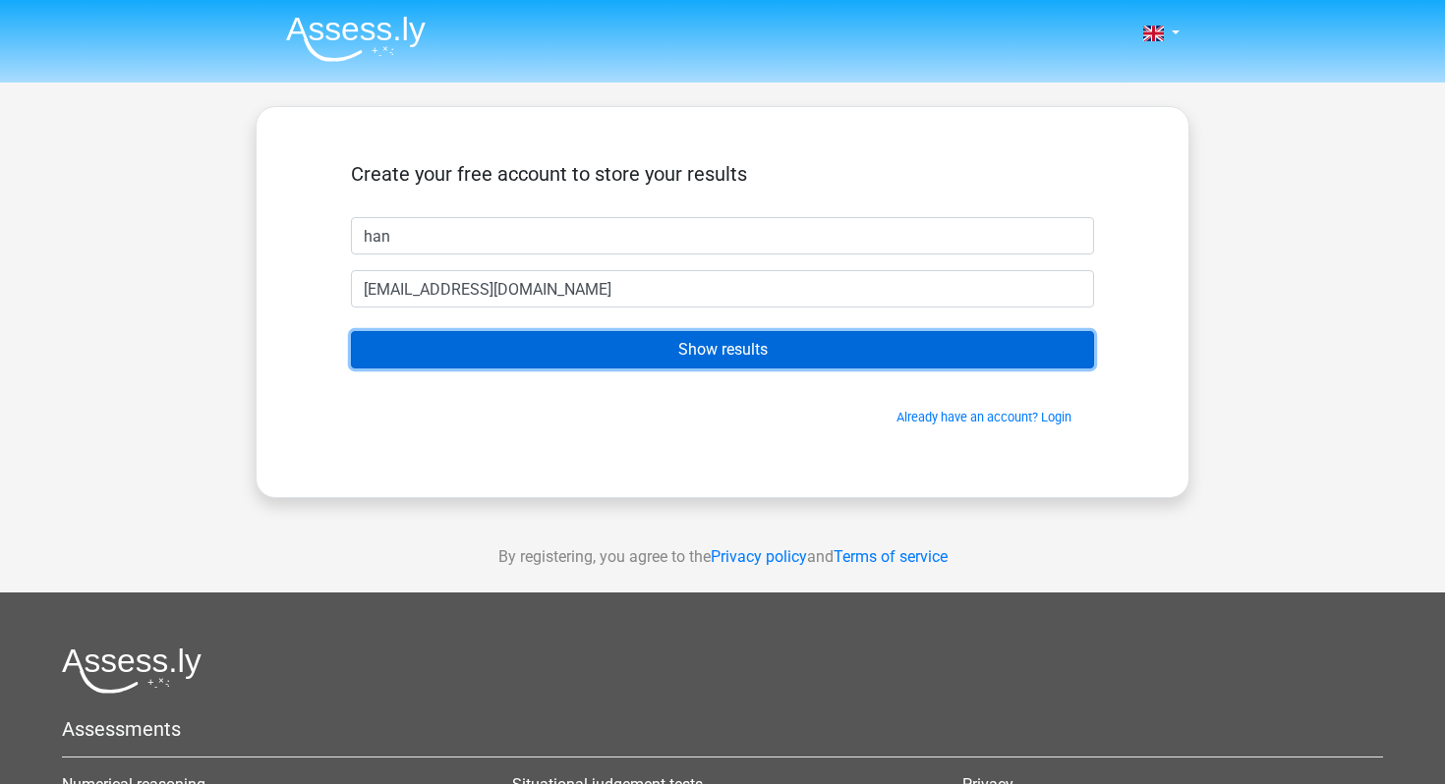
click at [516, 345] on input "Show results" at bounding box center [722, 349] width 743 height 37
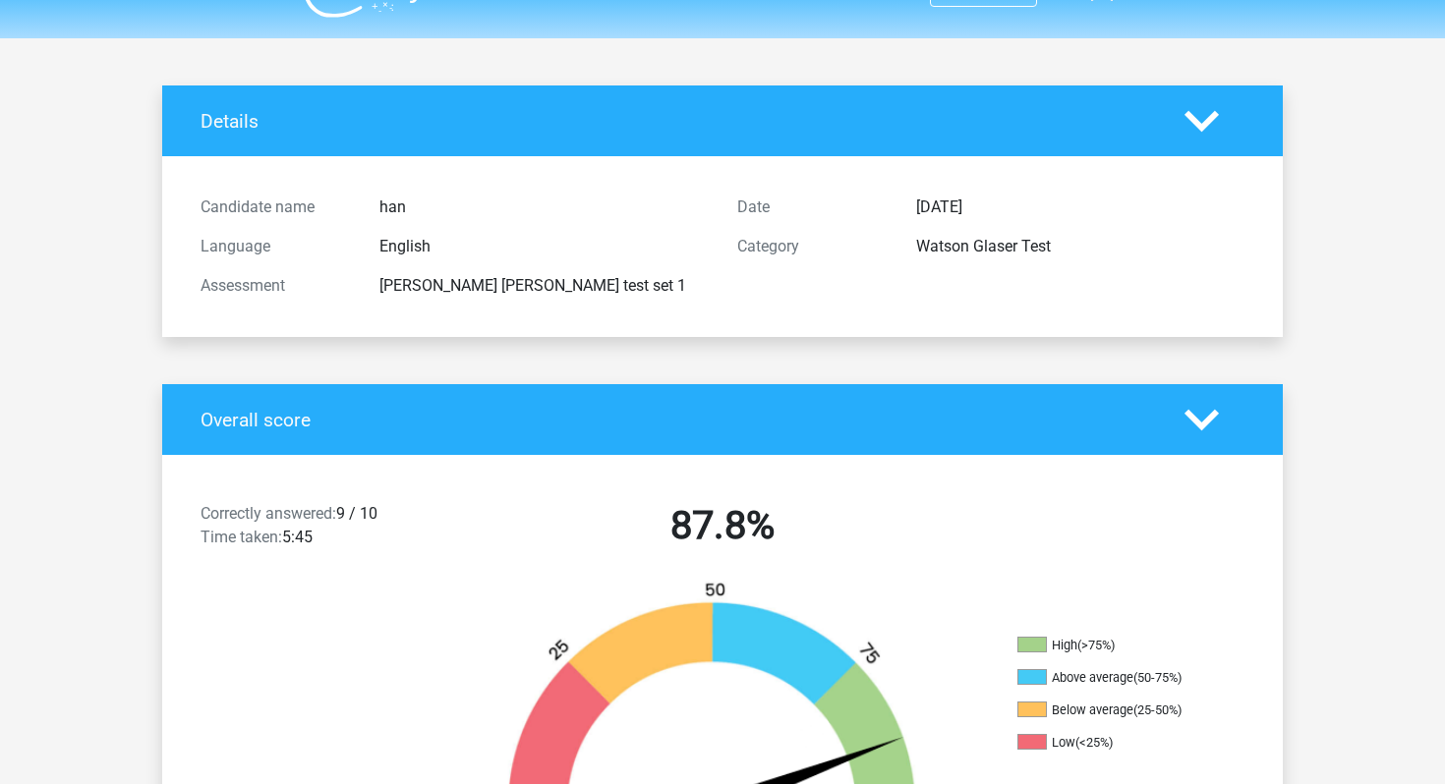
scroll to position [54, 0]
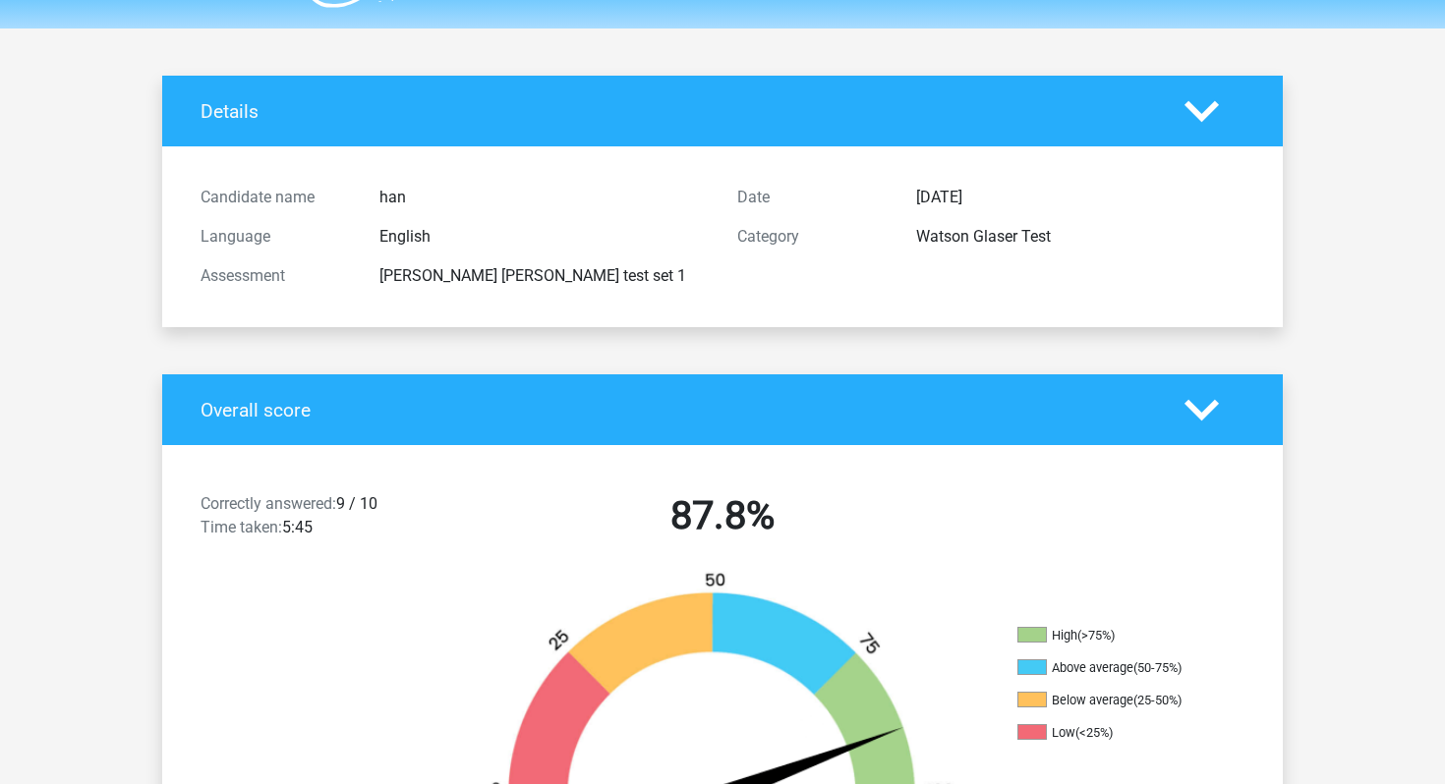
click at [1201, 408] on icon at bounding box center [1201, 410] width 34 height 34
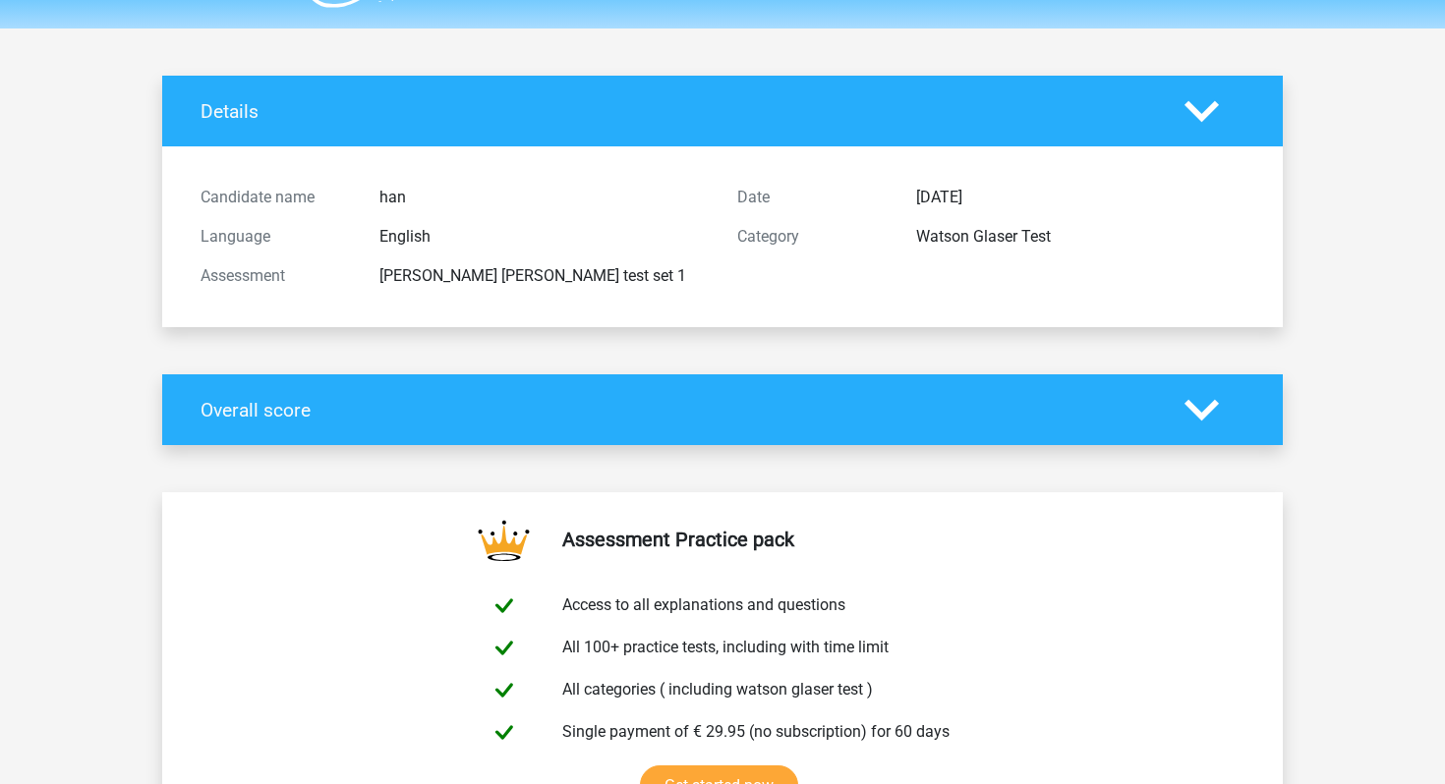
click at [1201, 408] on icon at bounding box center [1201, 410] width 34 height 34
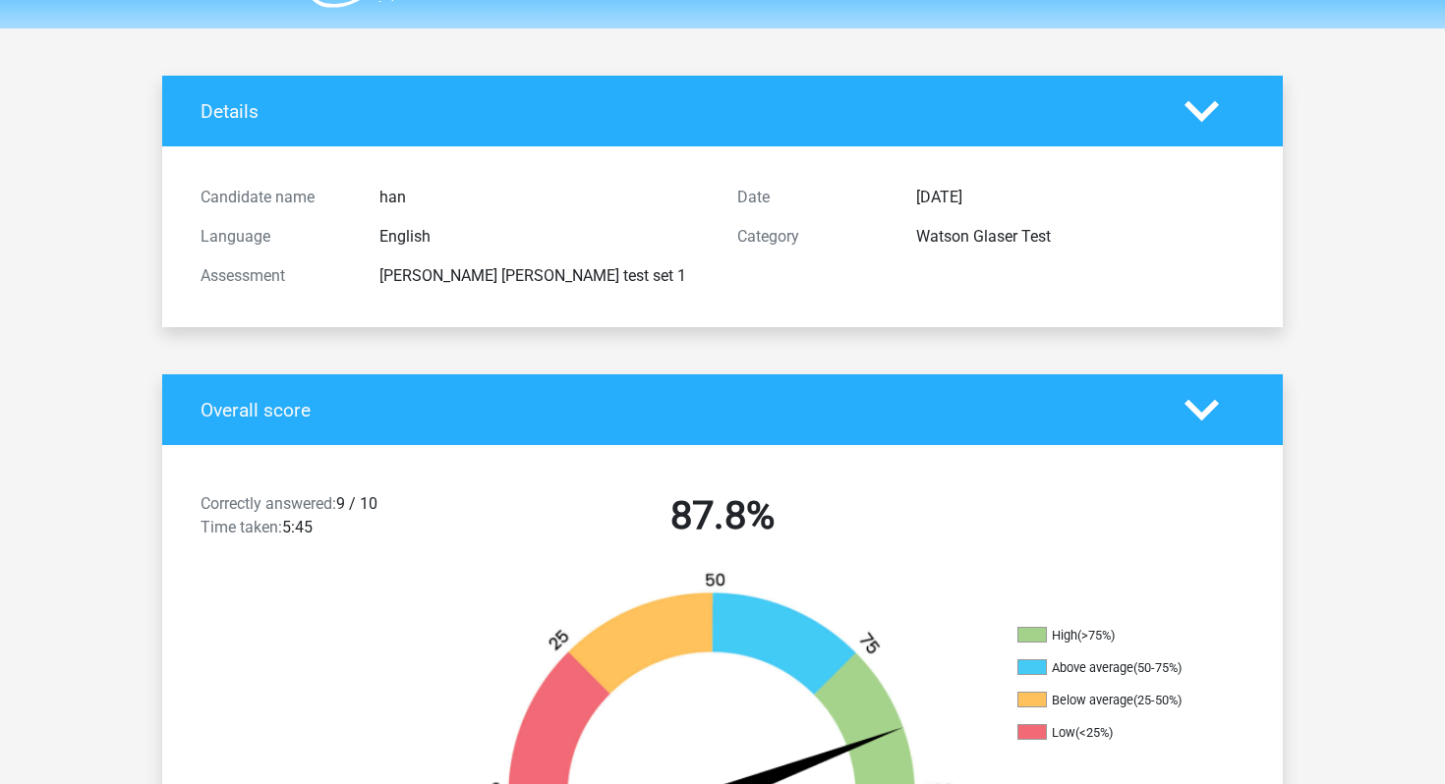
click at [1192, 119] on icon at bounding box center [1201, 111] width 34 height 34
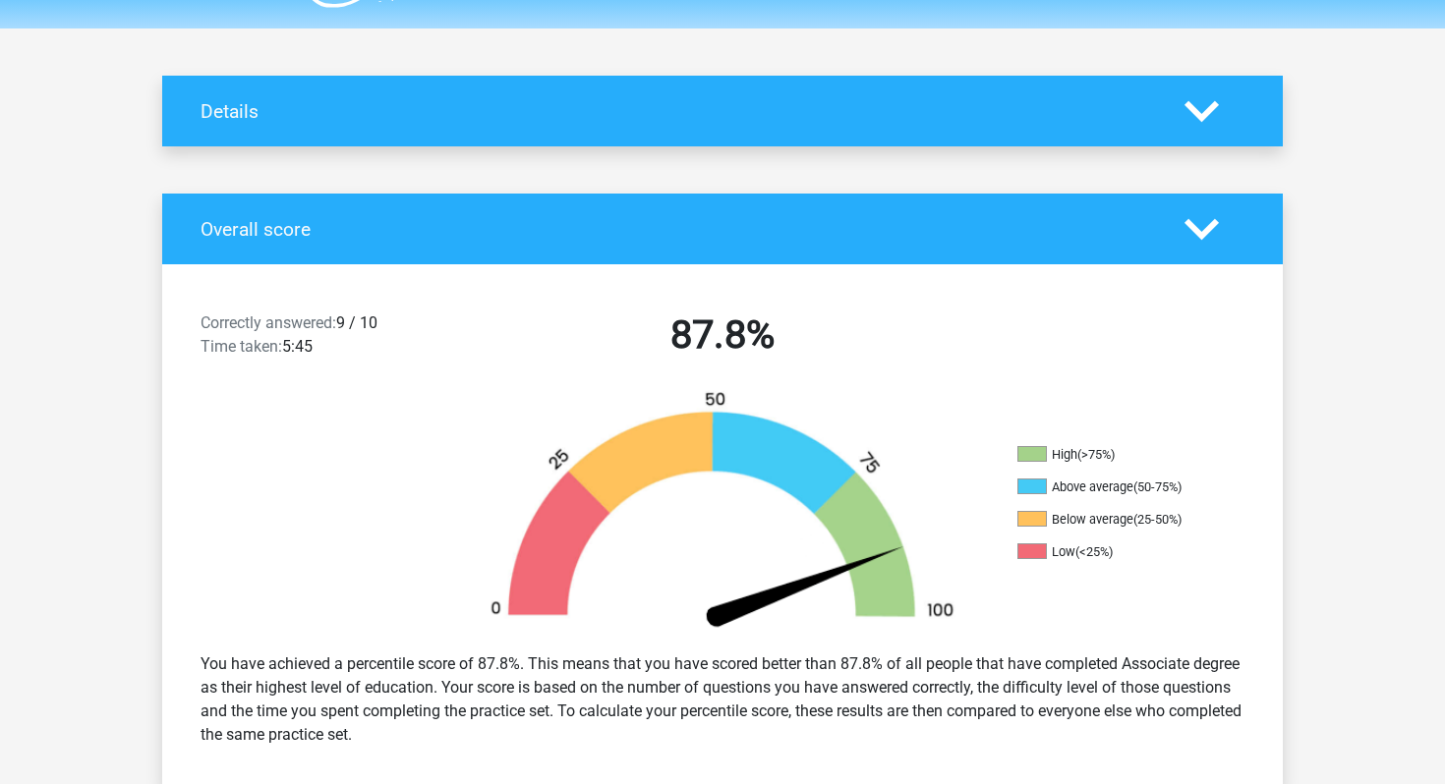
click at [1192, 119] on icon at bounding box center [1201, 111] width 34 height 34
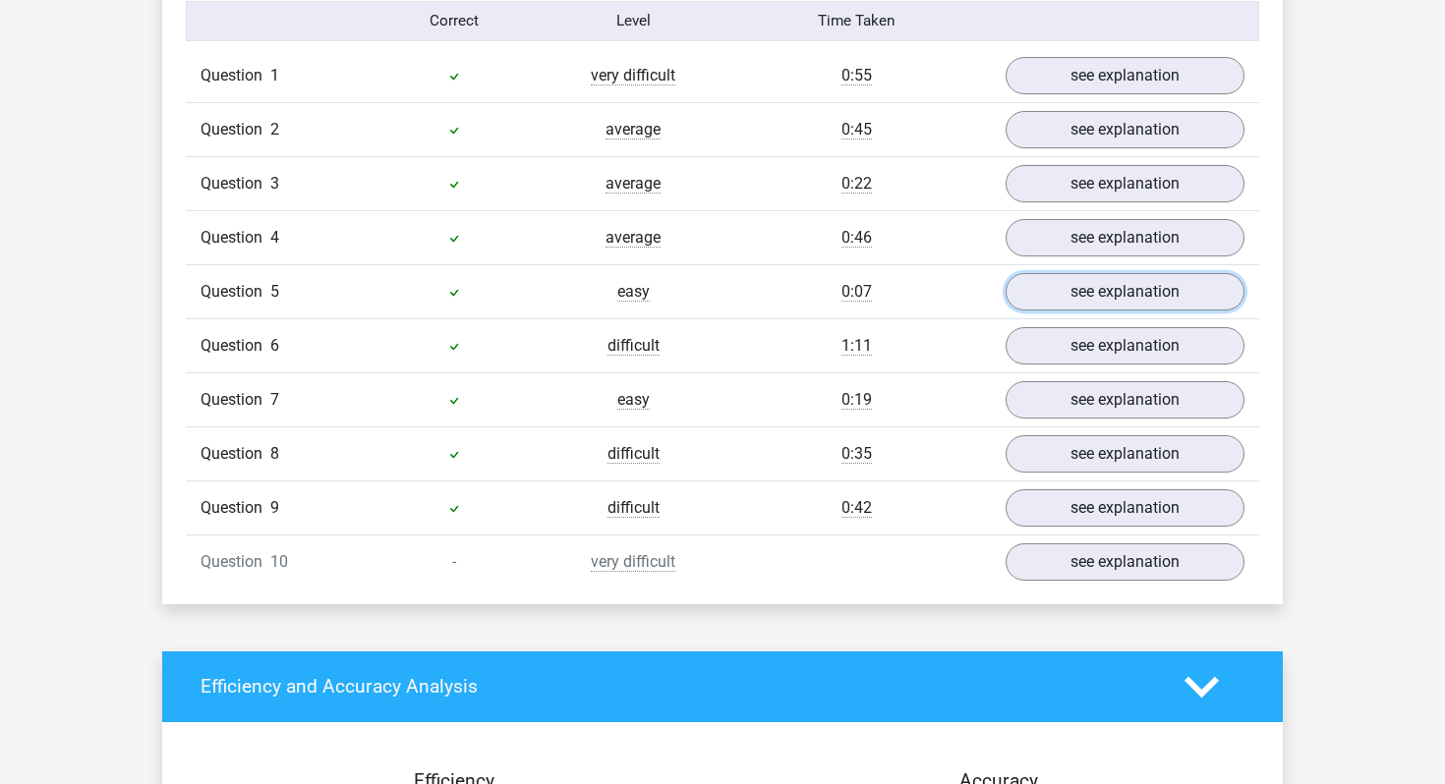
scroll to position [1603, 0]
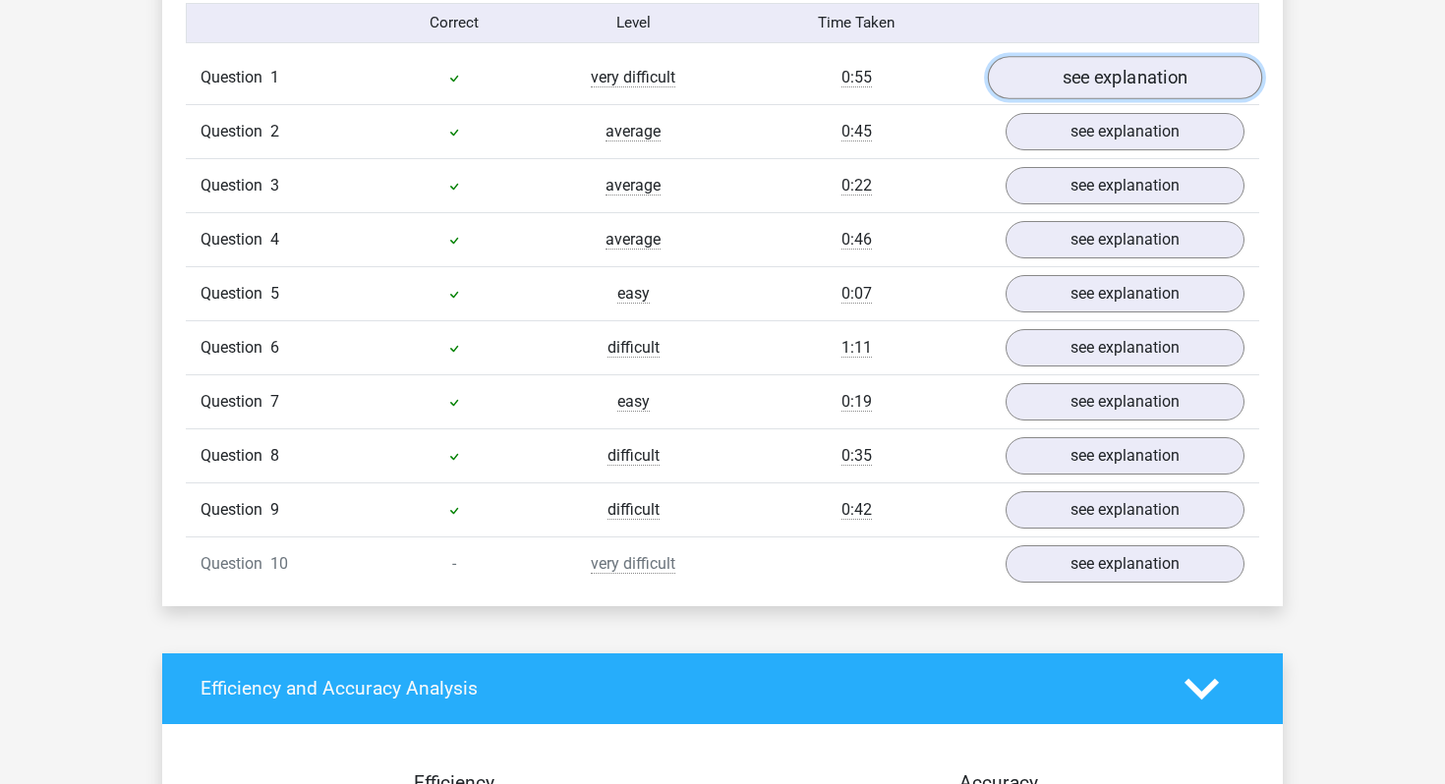
click at [1049, 70] on link "see explanation" at bounding box center [1125, 77] width 274 height 43
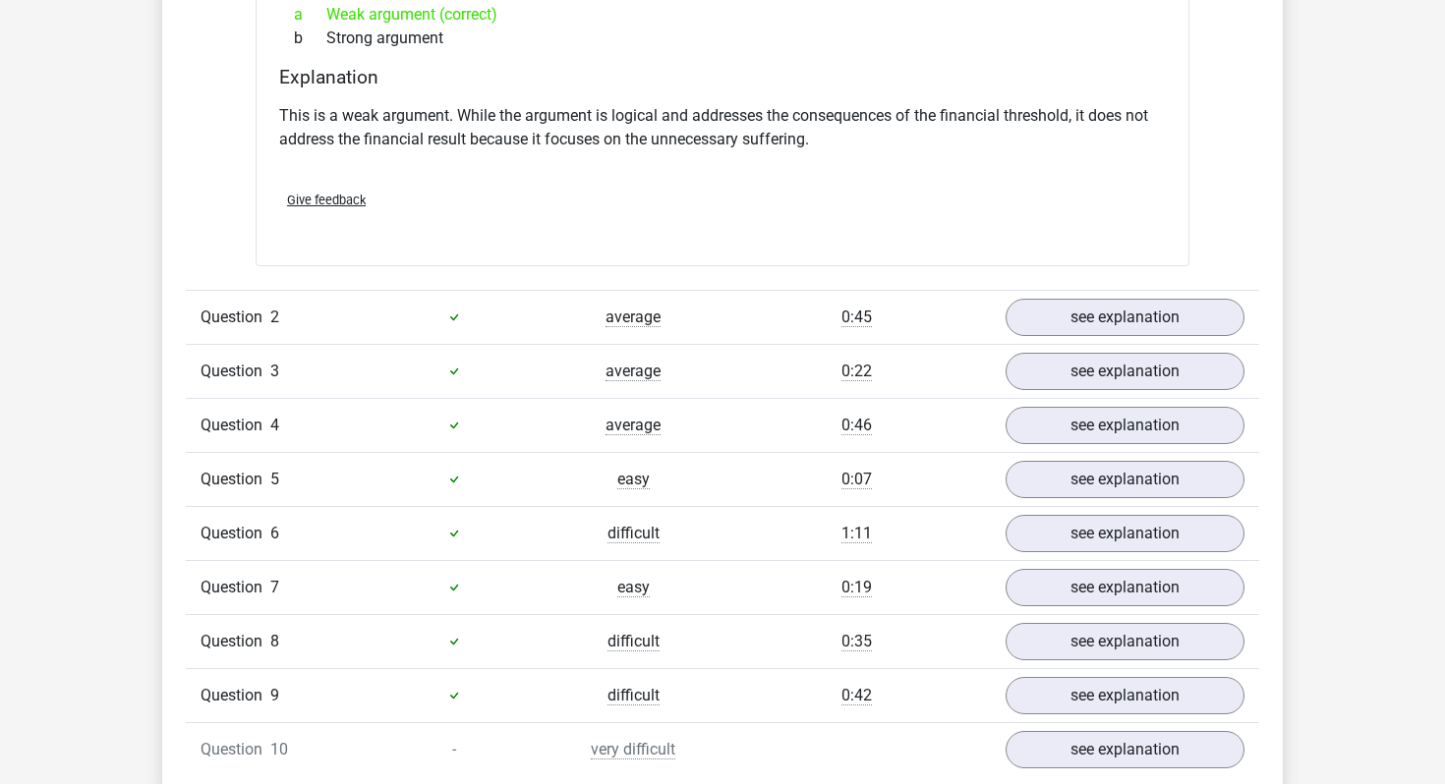
scroll to position [1948, 0]
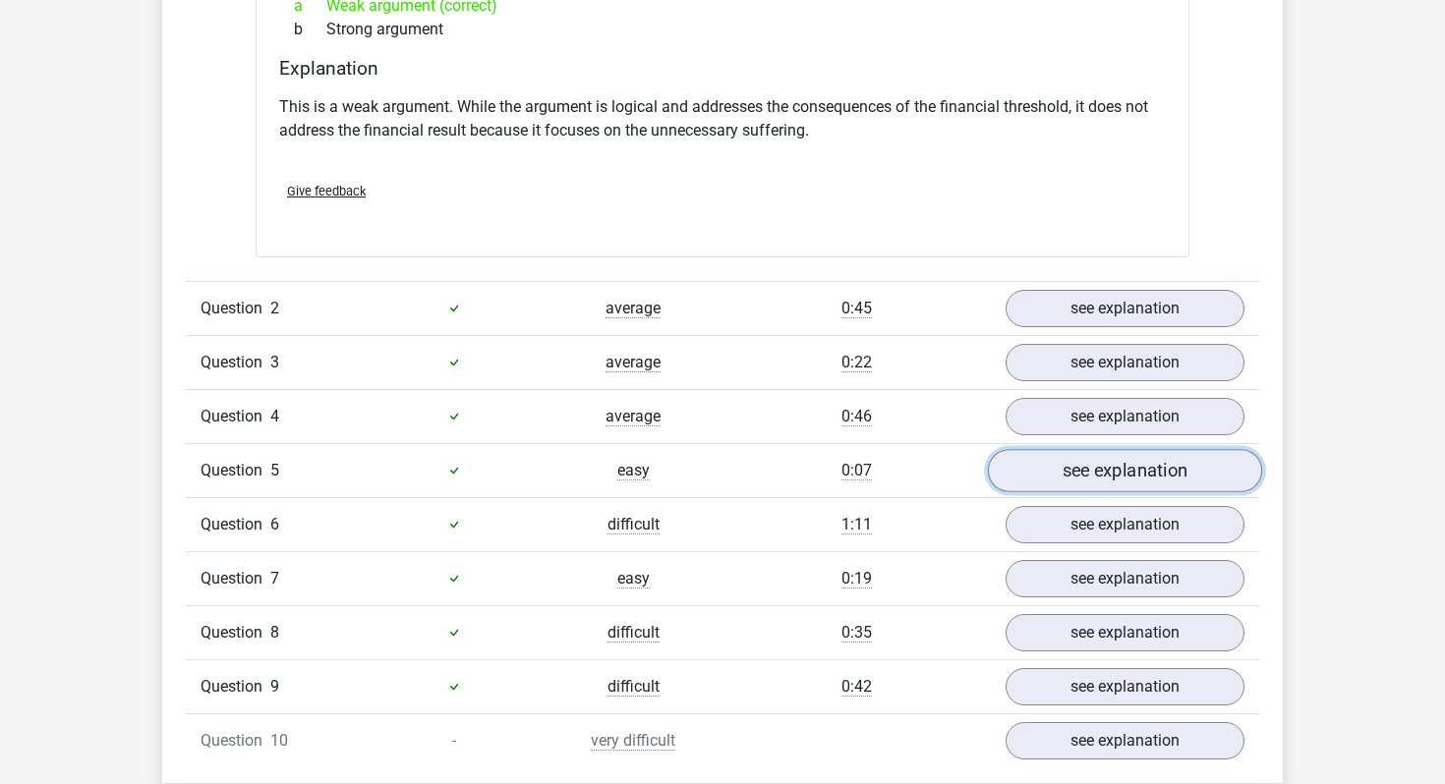
click at [1098, 464] on link "see explanation" at bounding box center [1125, 470] width 274 height 43
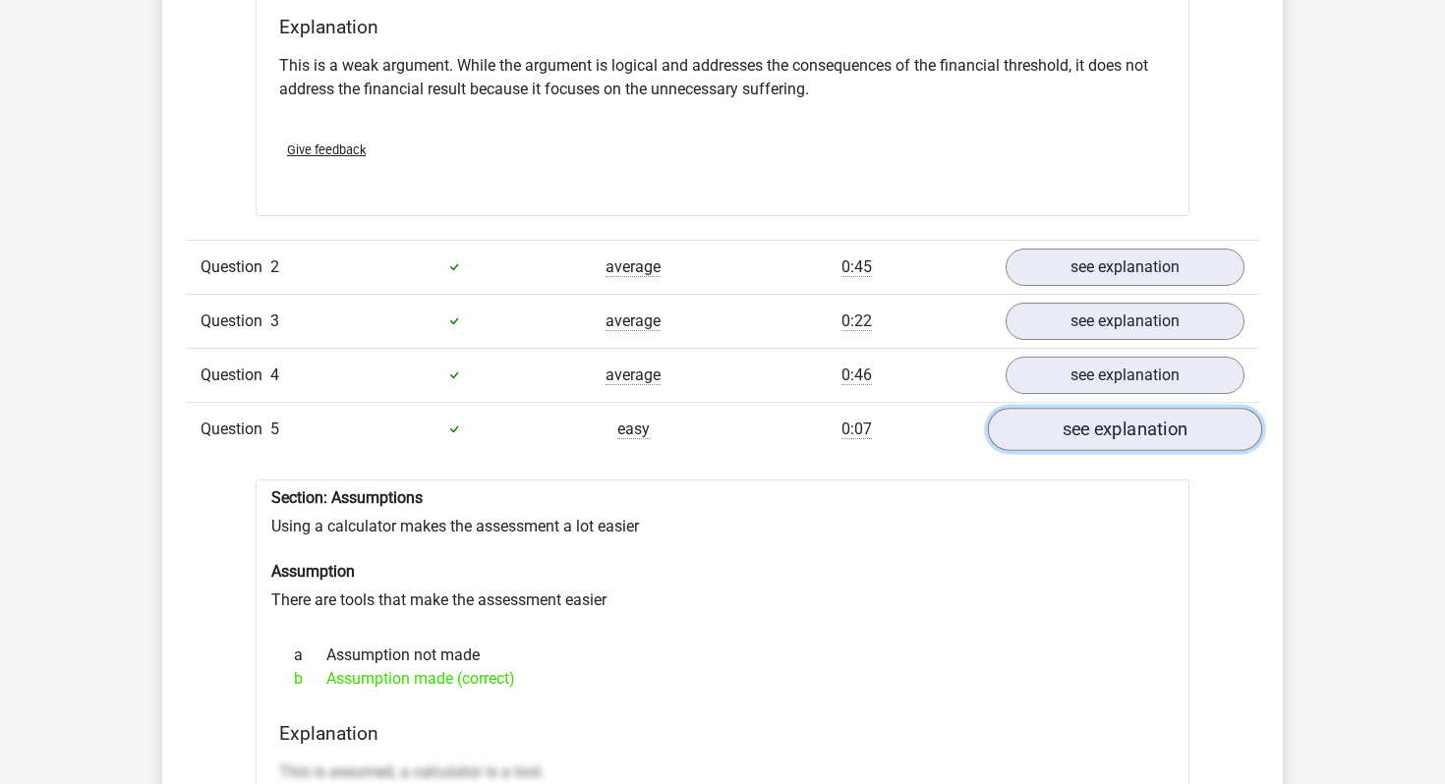
scroll to position [1992, 0]
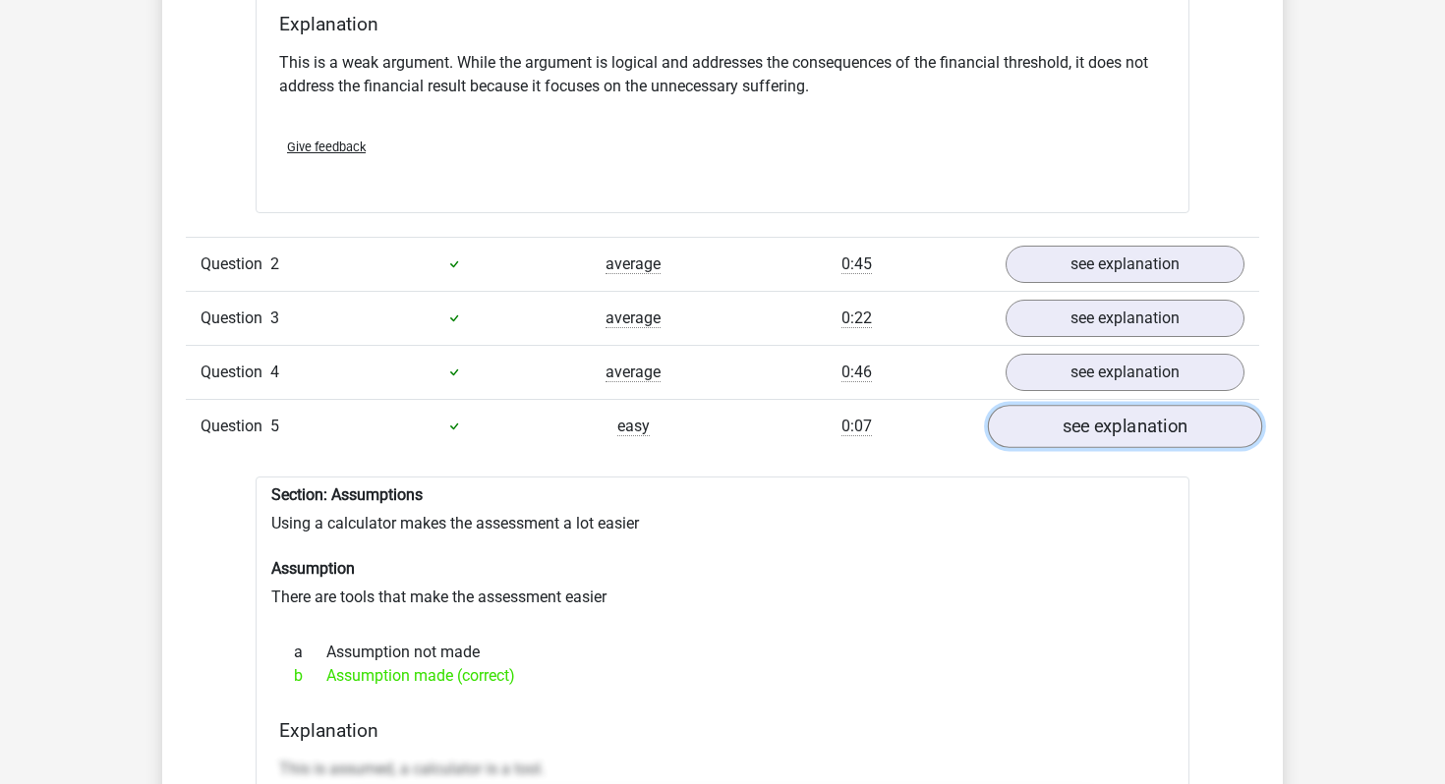
click at [1094, 430] on link "see explanation" at bounding box center [1125, 426] width 274 height 43
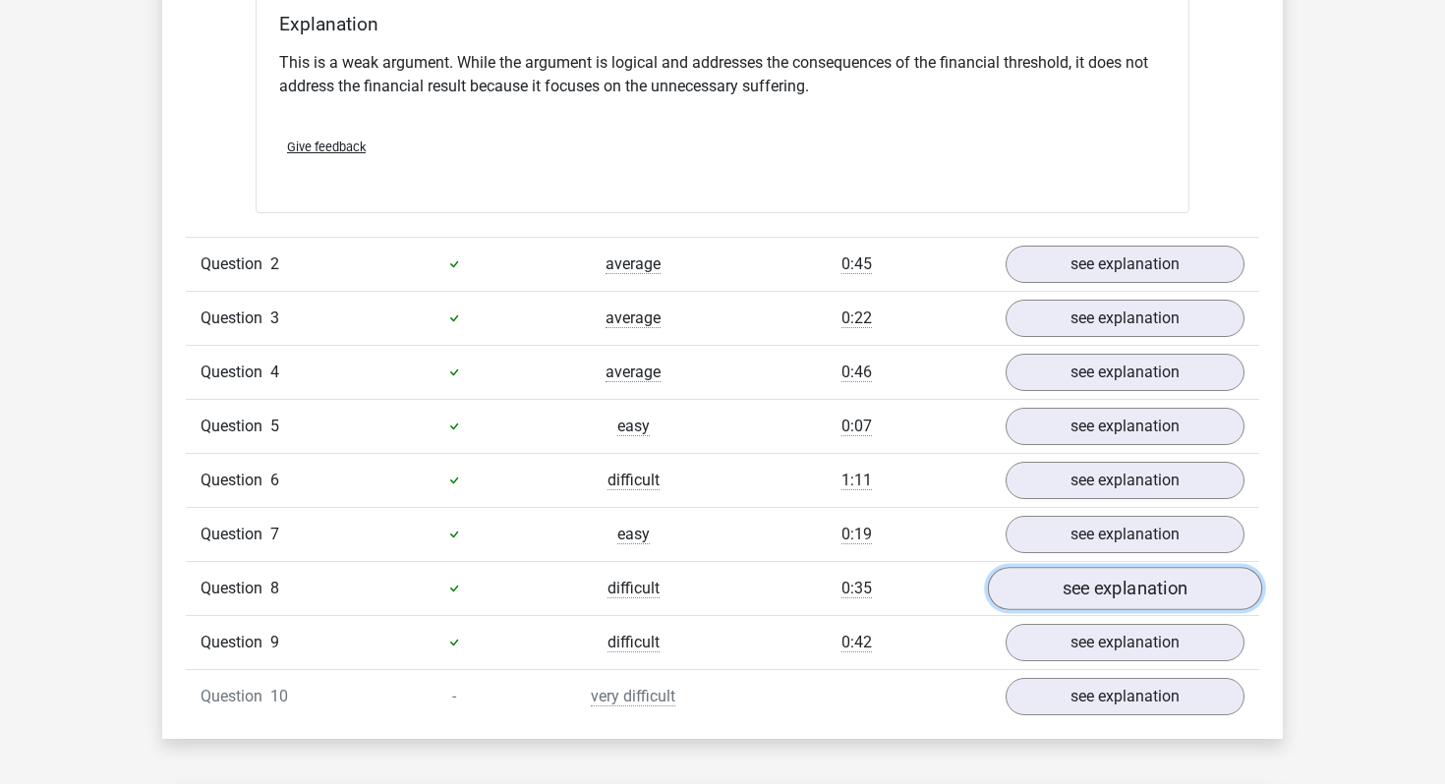
click at [1133, 598] on link "see explanation" at bounding box center [1125, 588] width 274 height 43
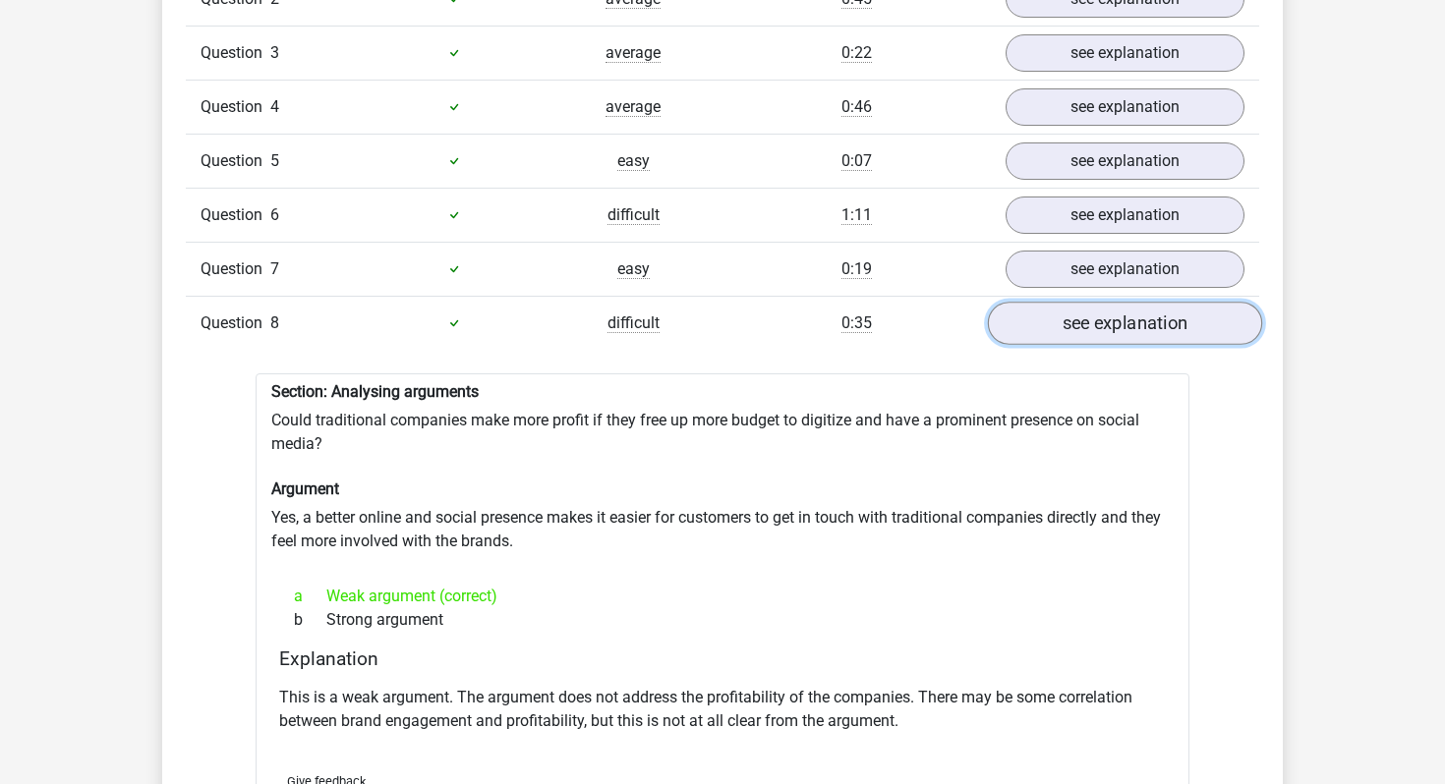
scroll to position [2286, 0]
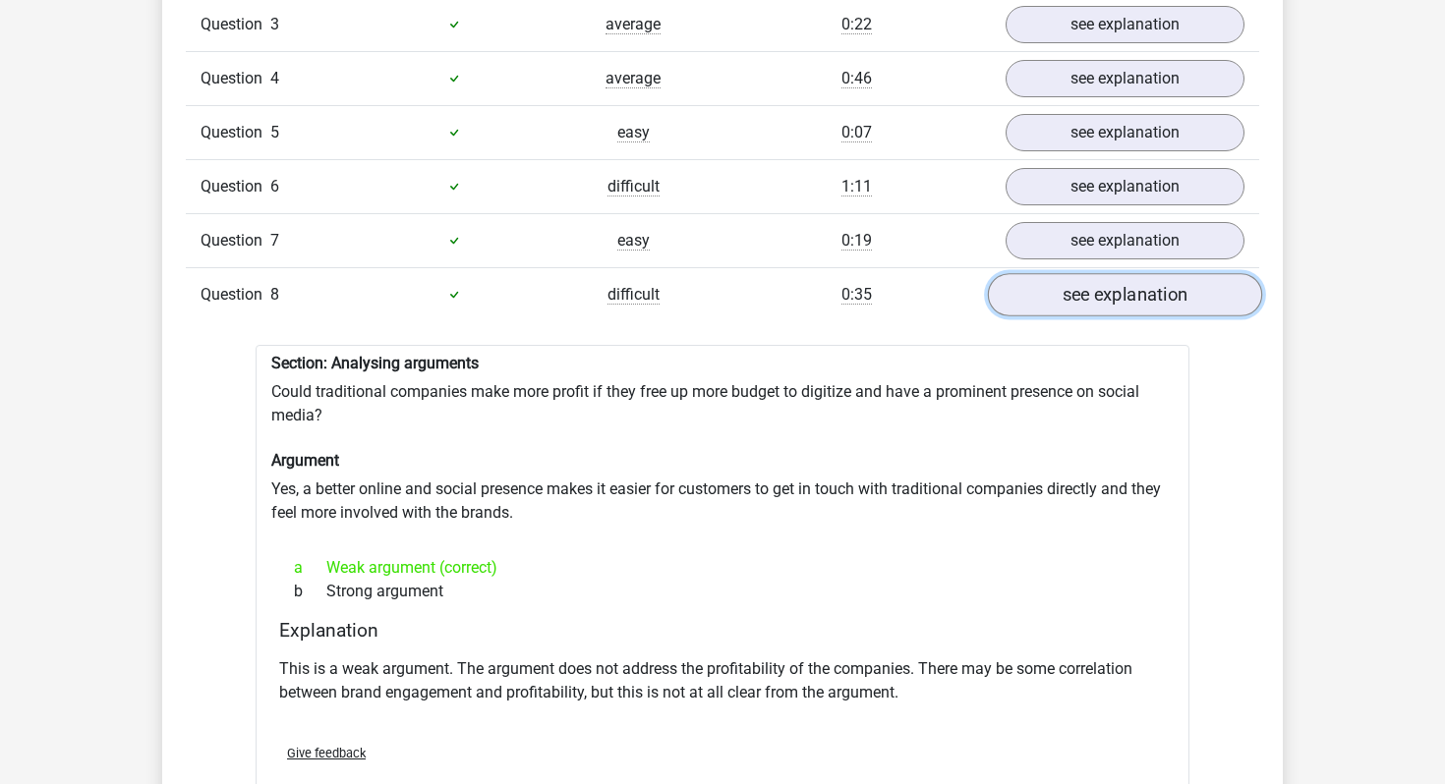
click at [1112, 295] on link "see explanation" at bounding box center [1125, 294] width 274 height 43
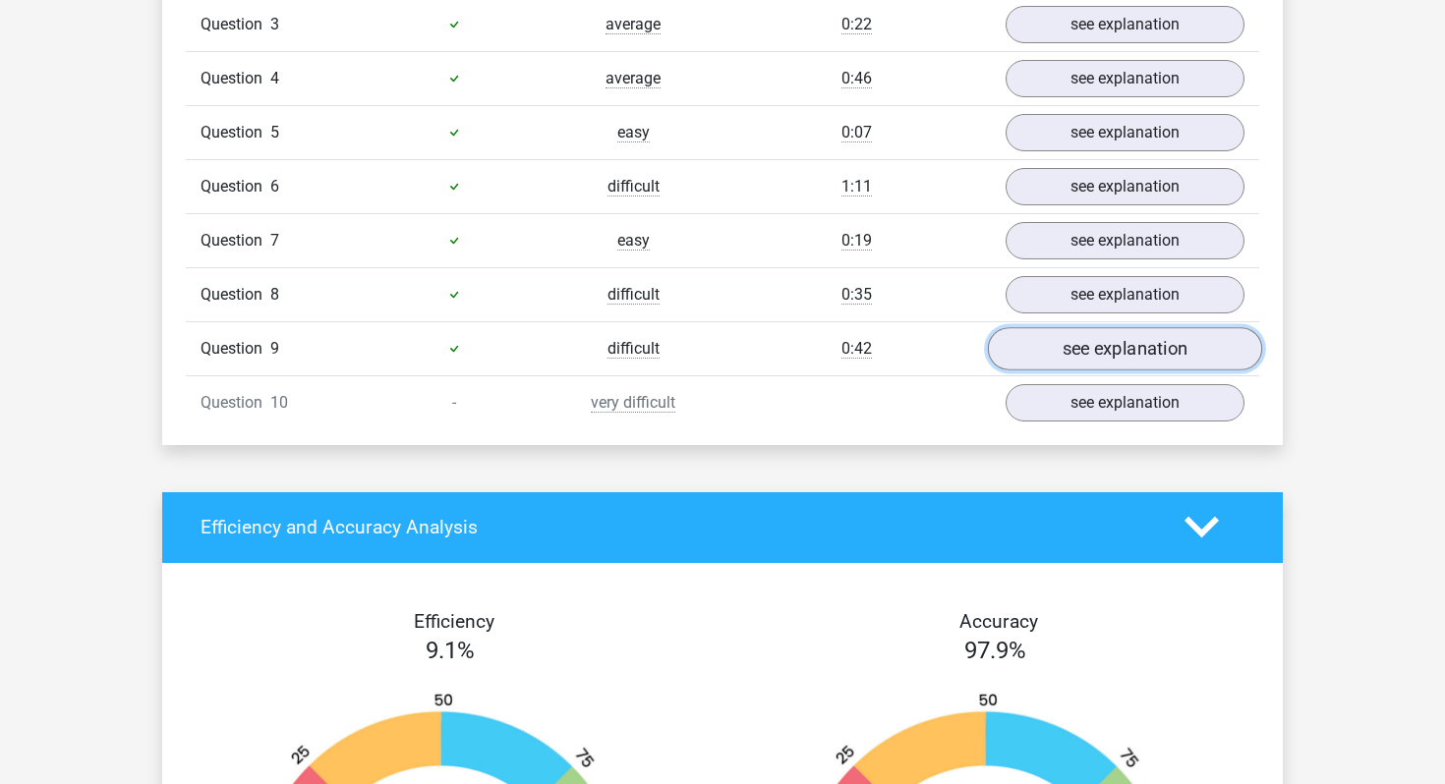
click at [1115, 348] on link "see explanation" at bounding box center [1125, 348] width 274 height 43
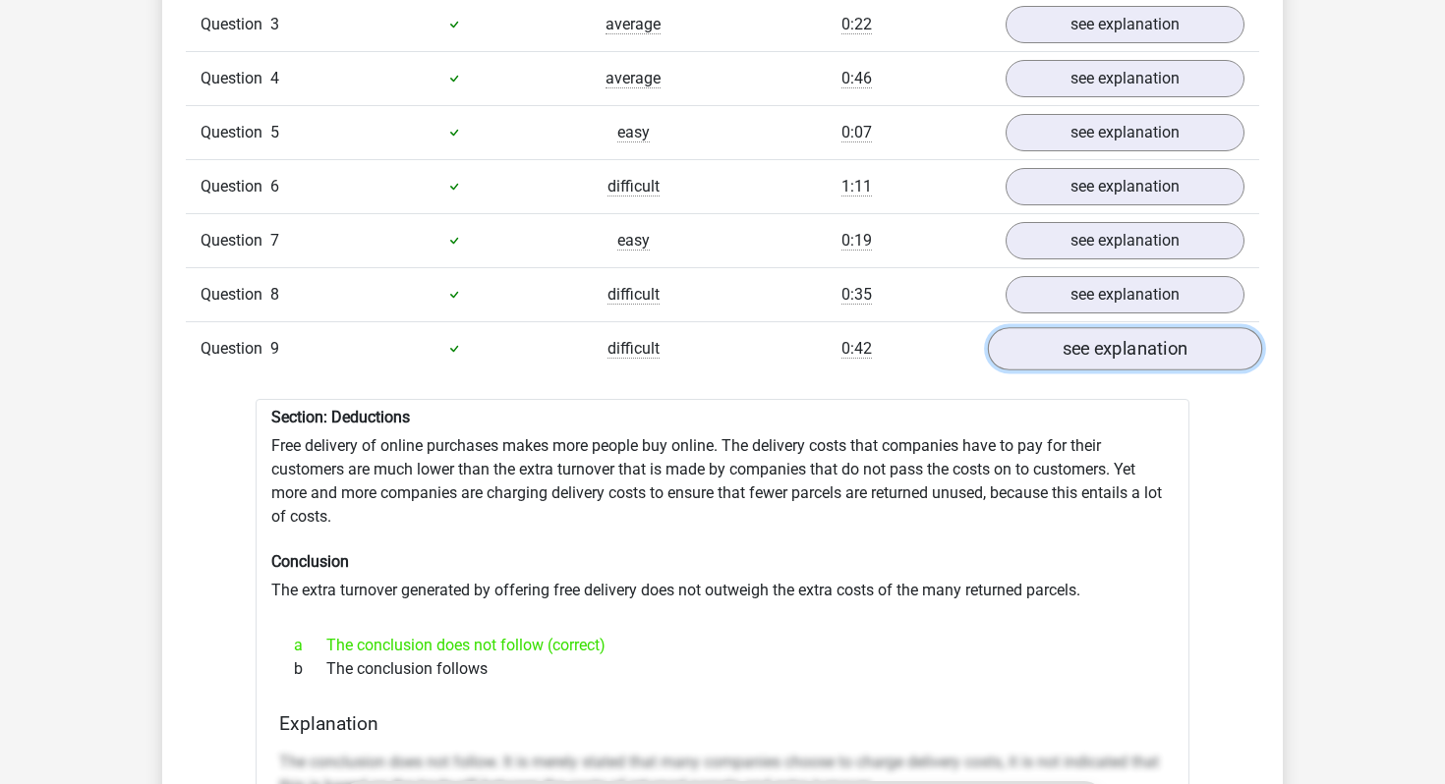
click at [1118, 351] on link "see explanation" at bounding box center [1125, 348] width 274 height 43
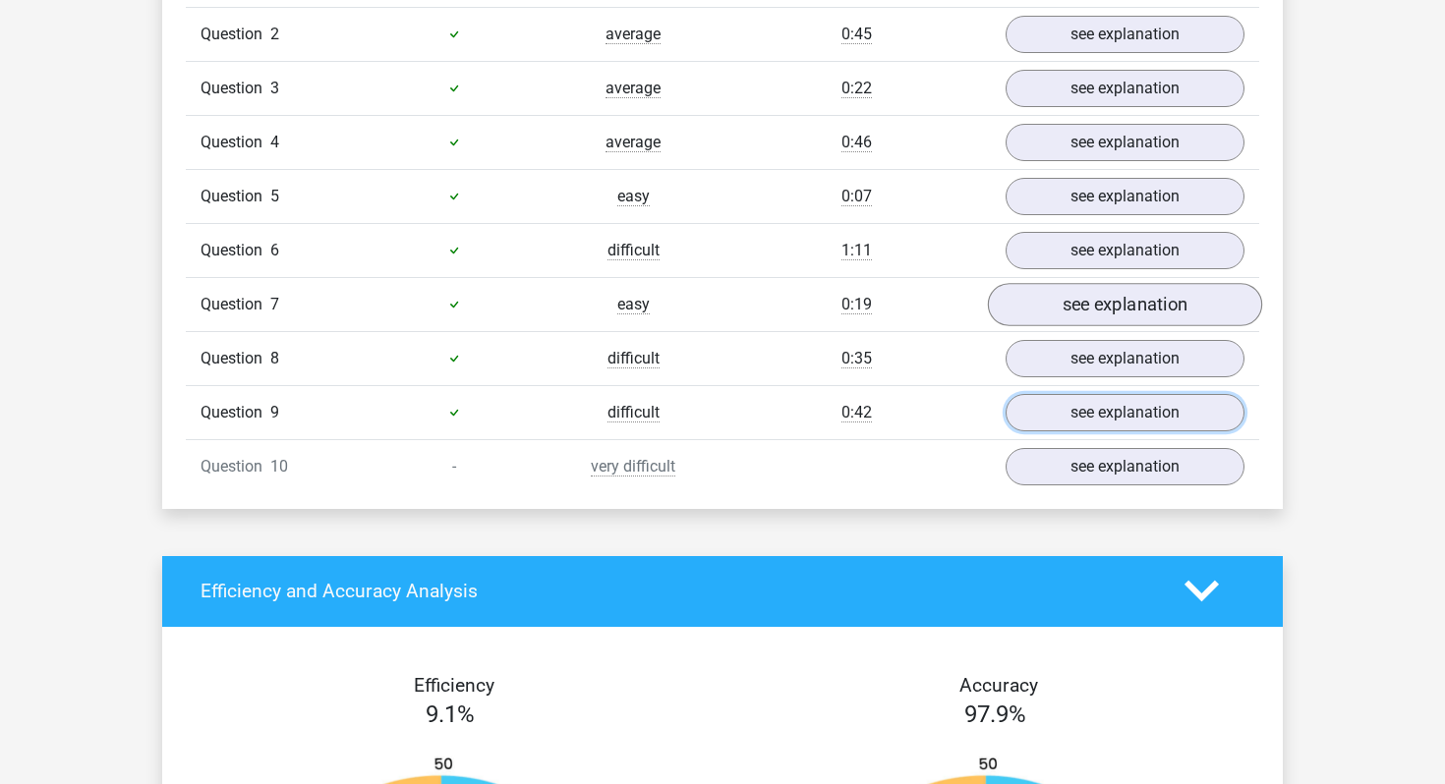
scroll to position [2224, 0]
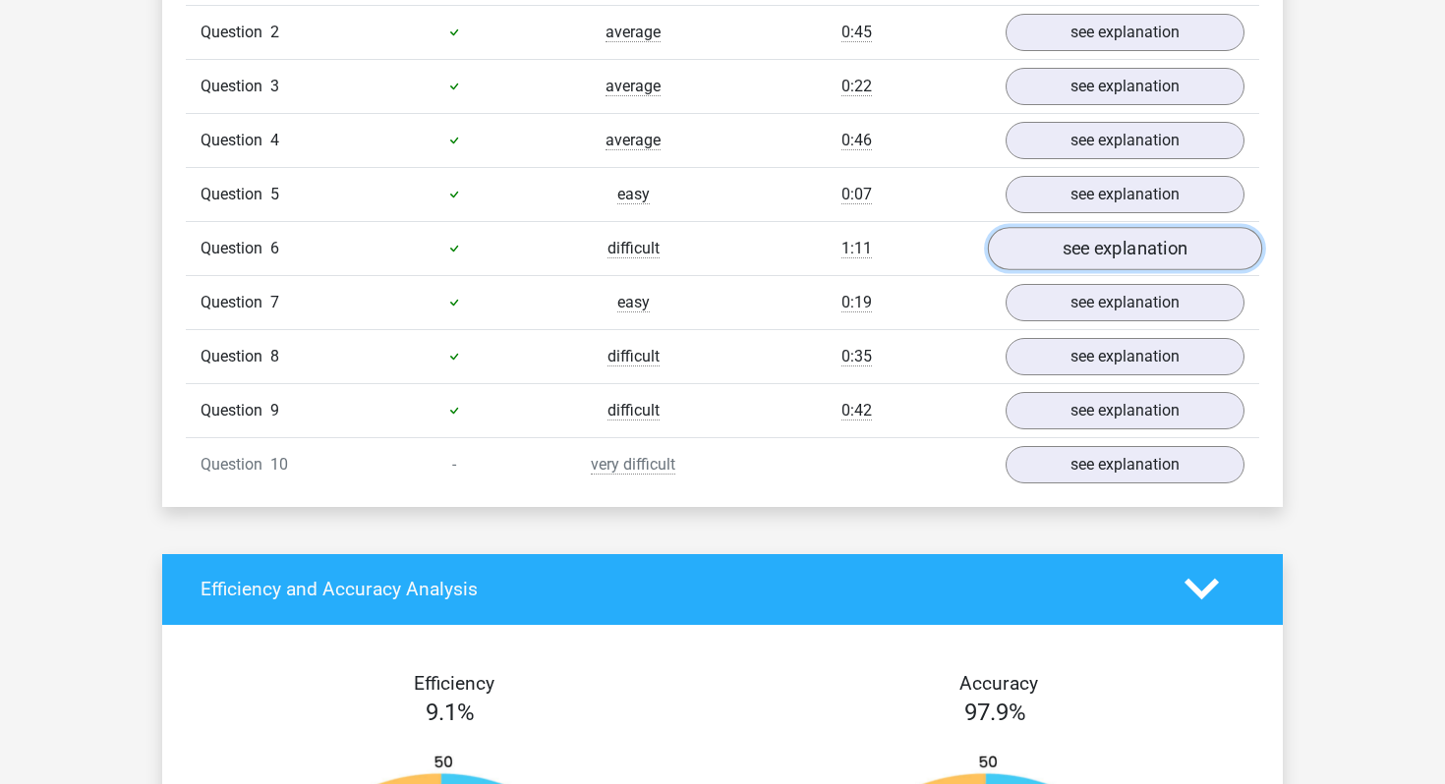
click at [1153, 258] on link "see explanation" at bounding box center [1125, 248] width 274 height 43
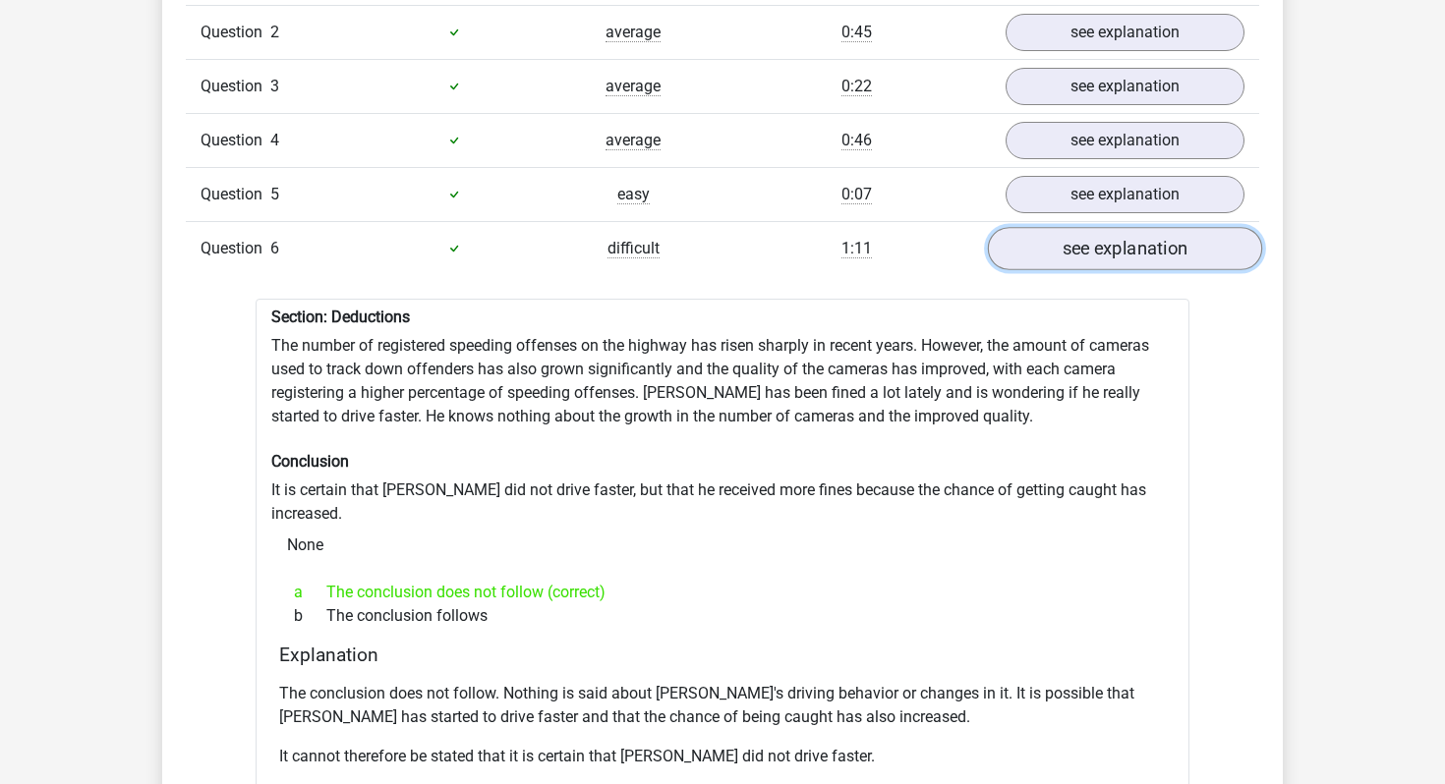
click at [1153, 258] on link "see explanation" at bounding box center [1125, 248] width 274 height 43
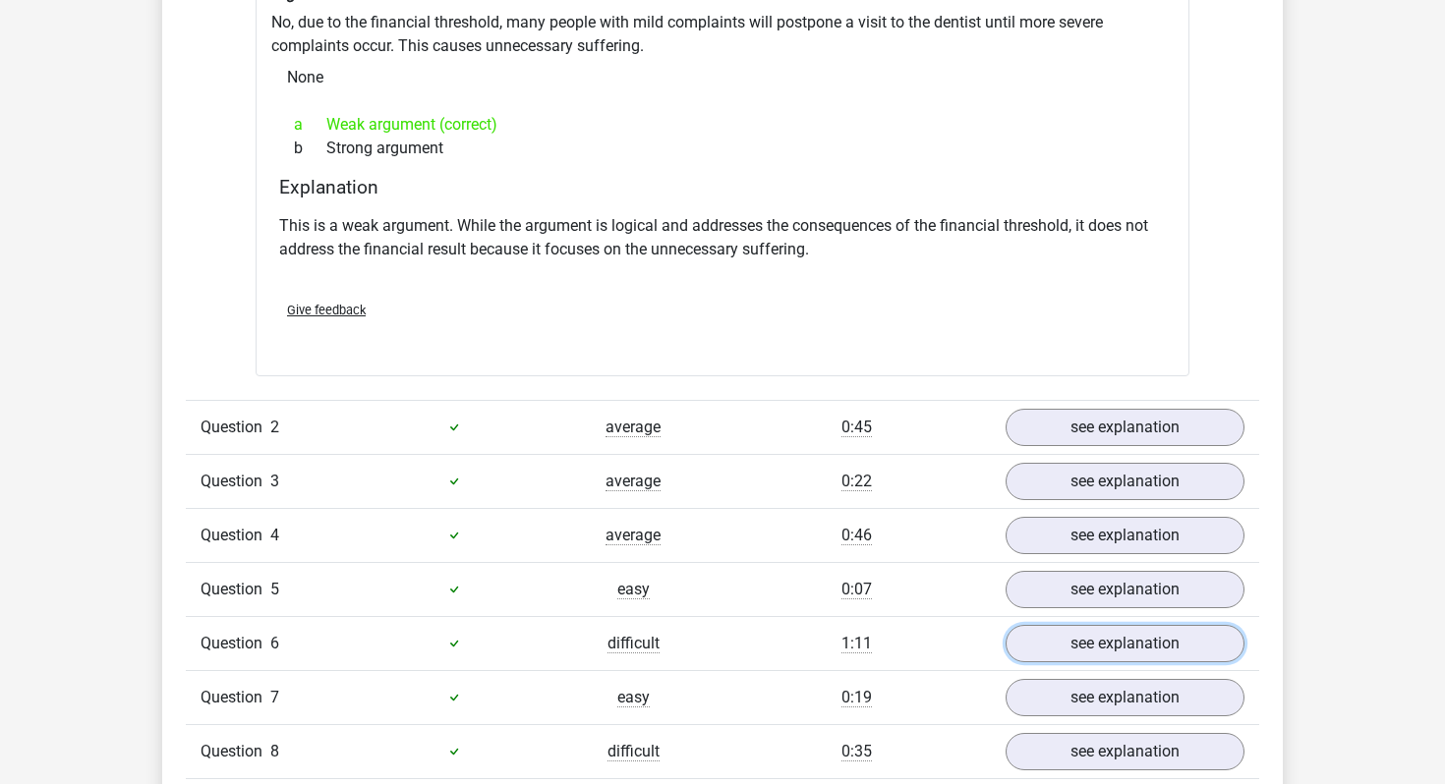
scroll to position [1827, 0]
